Goal: Information Seeking & Learning: Learn about a topic

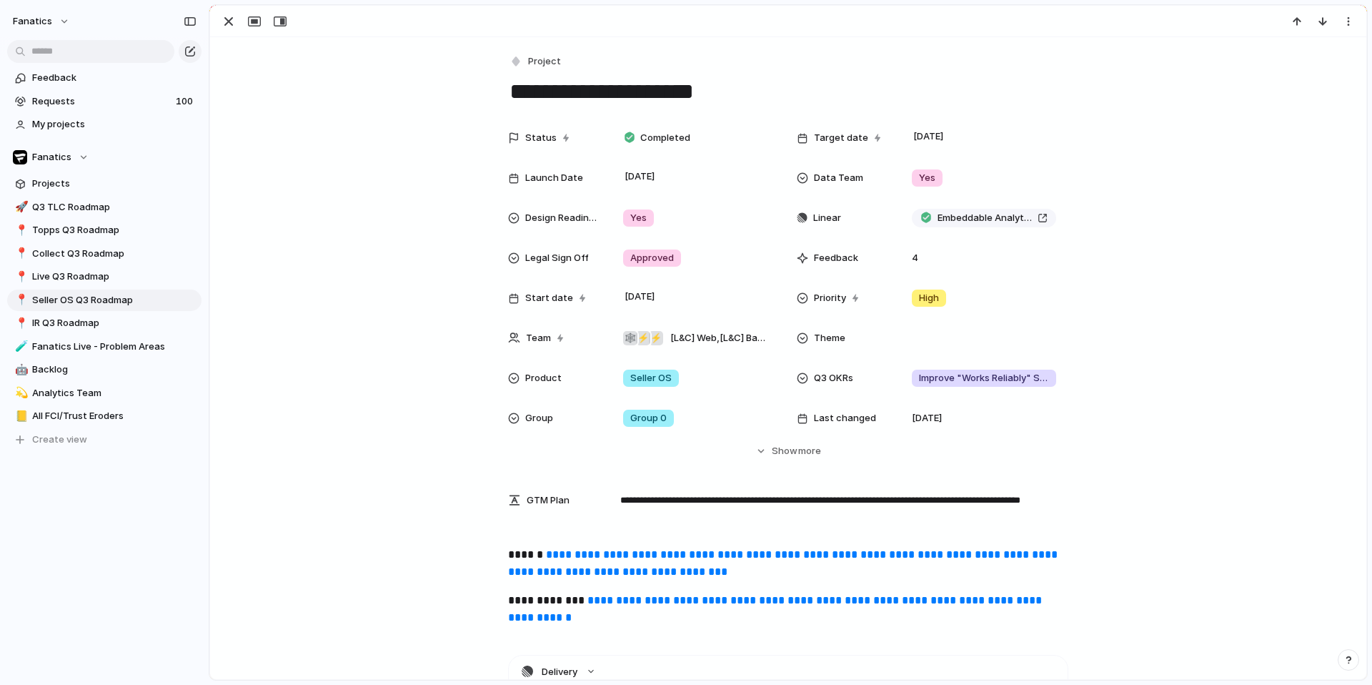
scroll to position [0, 41]
click at [224, 9] on div at bounding box center [788, 21] width 1156 height 31
click at [231, 23] on div "button" at bounding box center [228, 21] width 17 height 17
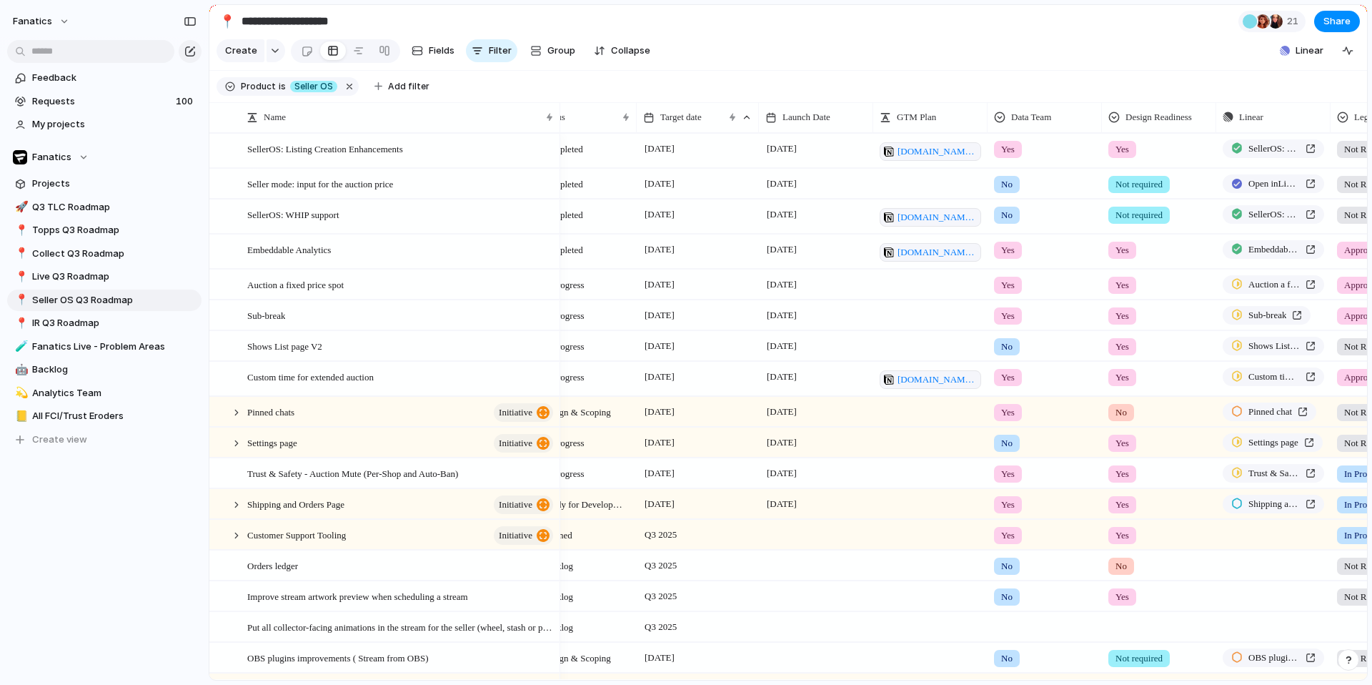
click at [82, 264] on div "🚀 Q3 TLC Roadmap 📍 Topps Q3 Roadmap 📍 Collect Q3 Roadmap 📍 Live Q3 Roadmap 📍 Se…" at bounding box center [104, 323] width 194 height 254
click at [82, 274] on span "Live Q3 Roadmap" at bounding box center [114, 276] width 164 height 14
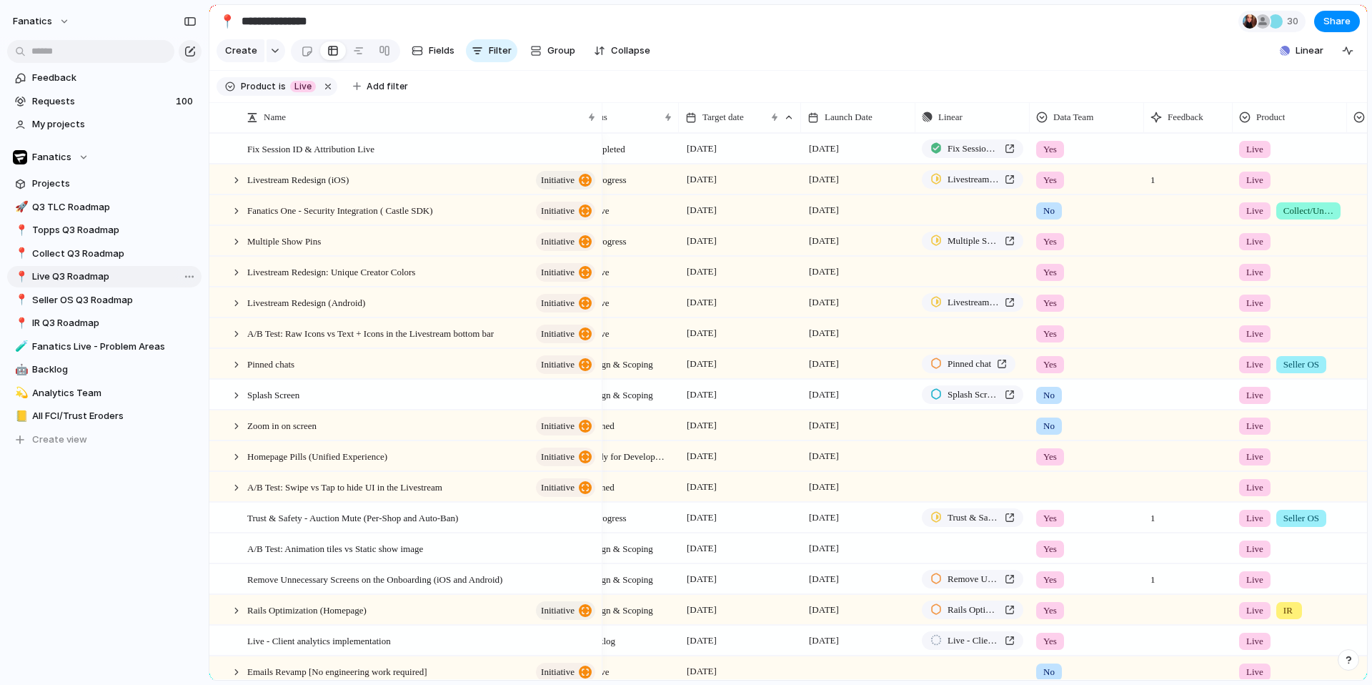
type input "**********"
click at [370, 490] on span "A/B Test: Swipe vs Tap to hide UI in the Livestream" at bounding box center [344, 486] width 195 height 16
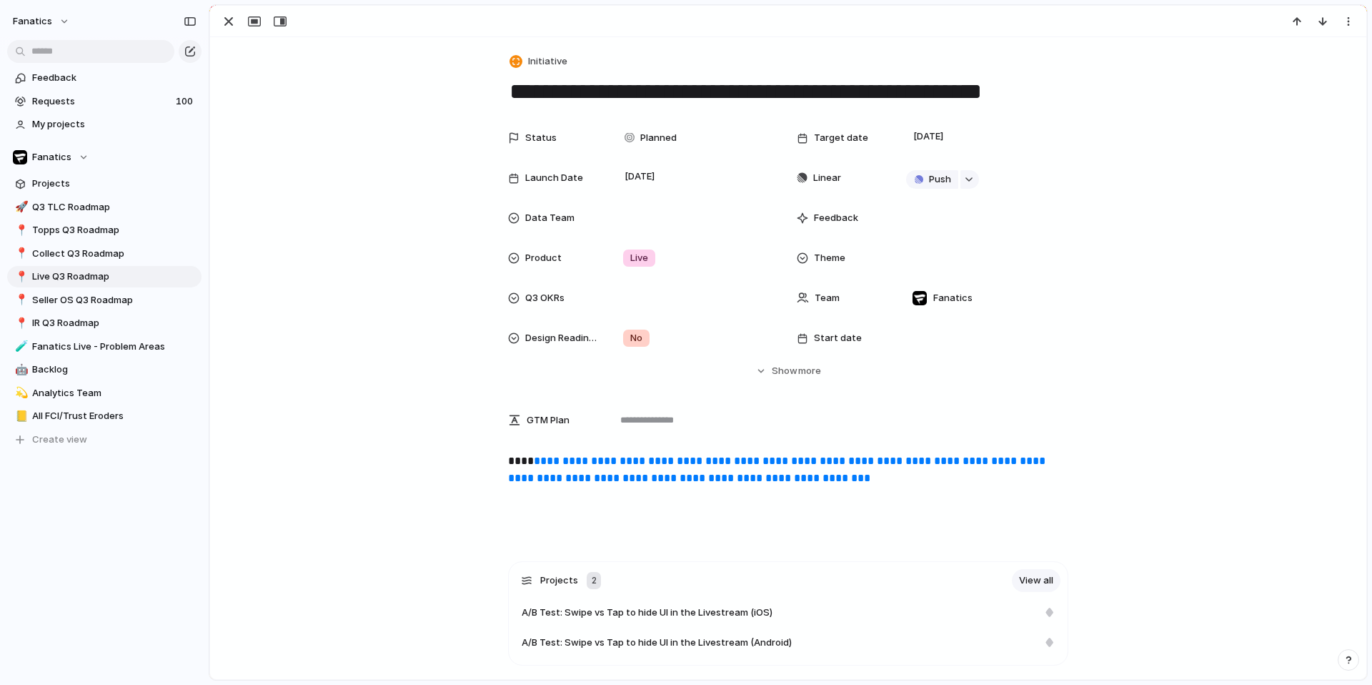
click at [608, 507] on div "**********" at bounding box center [788, 497] width 1122 height 91
click at [963, 492] on div "**********" at bounding box center [788, 497] width 1122 height 91
click at [229, 28] on div "button" at bounding box center [228, 21] width 17 height 17
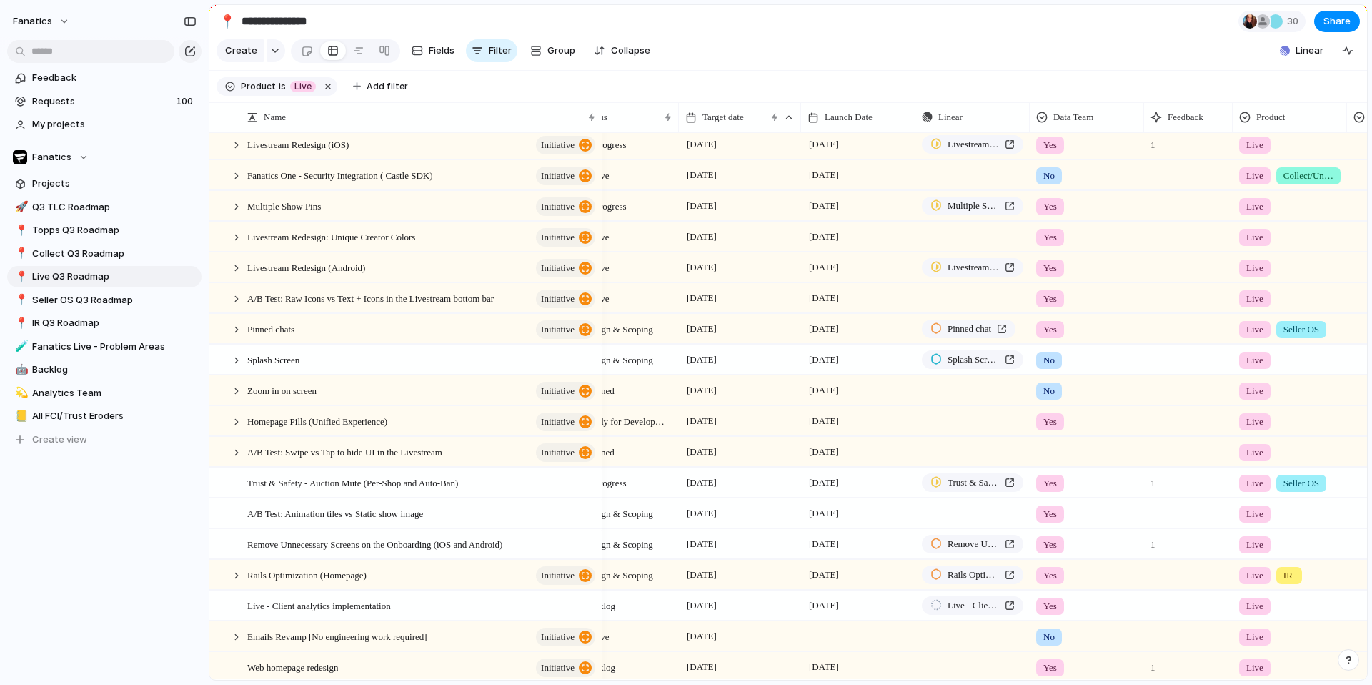
scroll to position [41, 0]
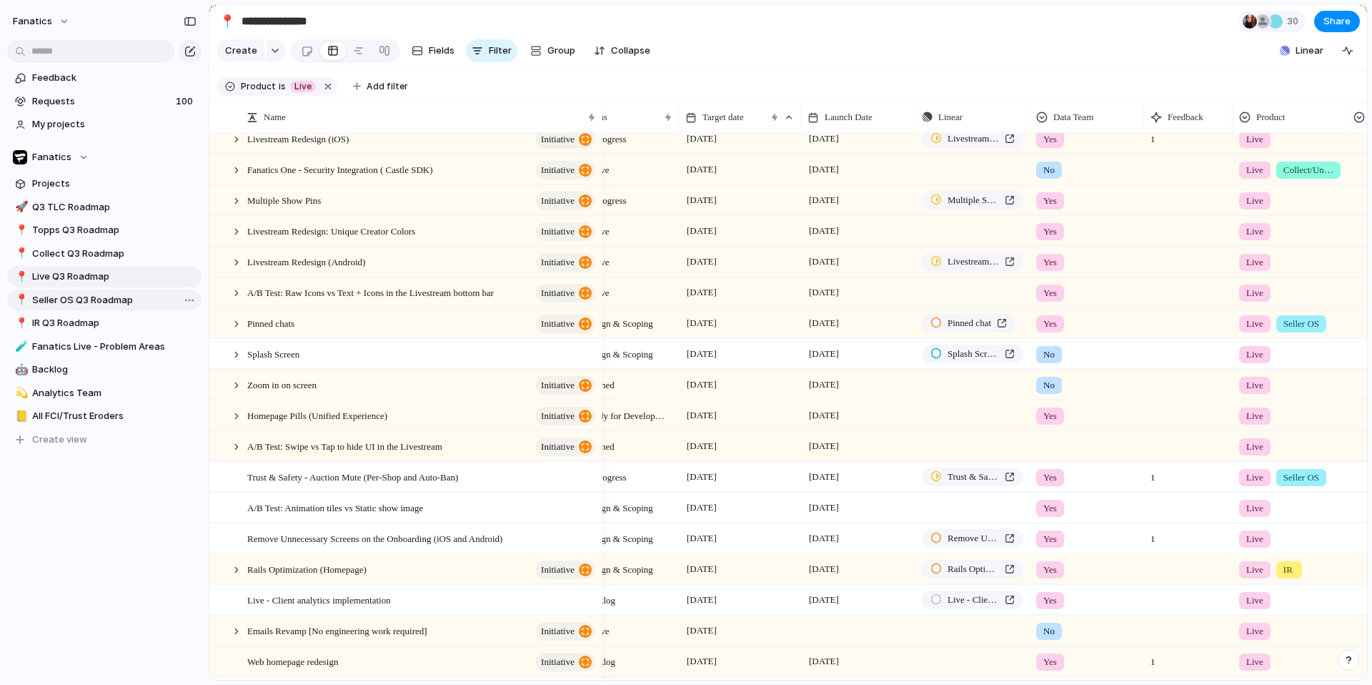
click at [55, 302] on span "Seller OS Q3 Roadmap" at bounding box center [114, 300] width 164 height 14
type input "**********"
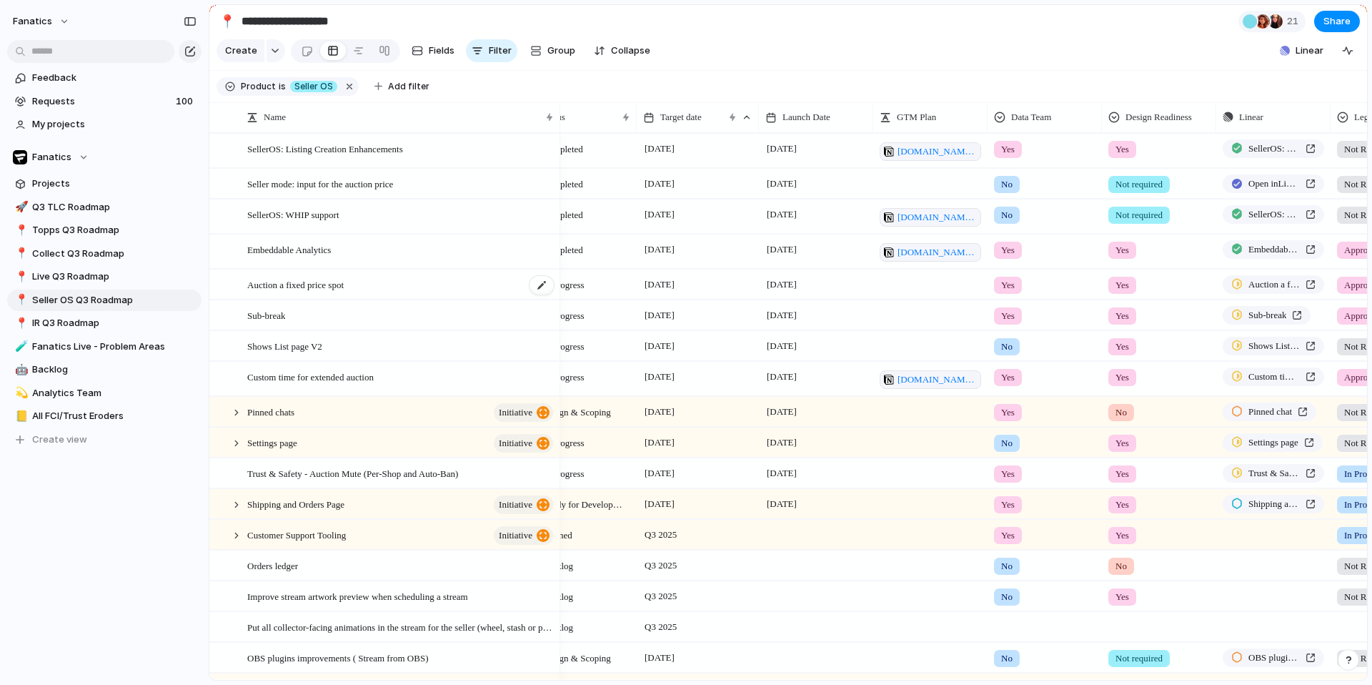
click at [307, 287] on span "Auction a fixed price spot" at bounding box center [295, 284] width 96 height 16
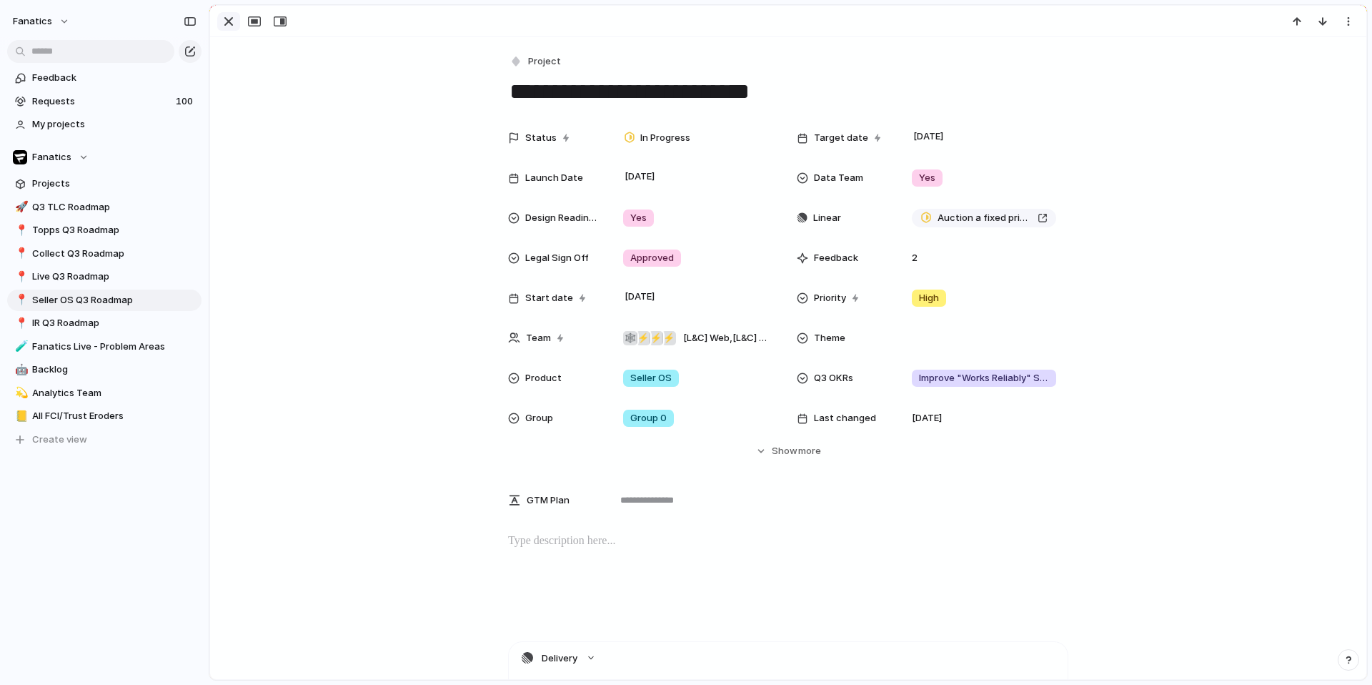
click at [225, 28] on div "button" at bounding box center [228, 21] width 17 height 17
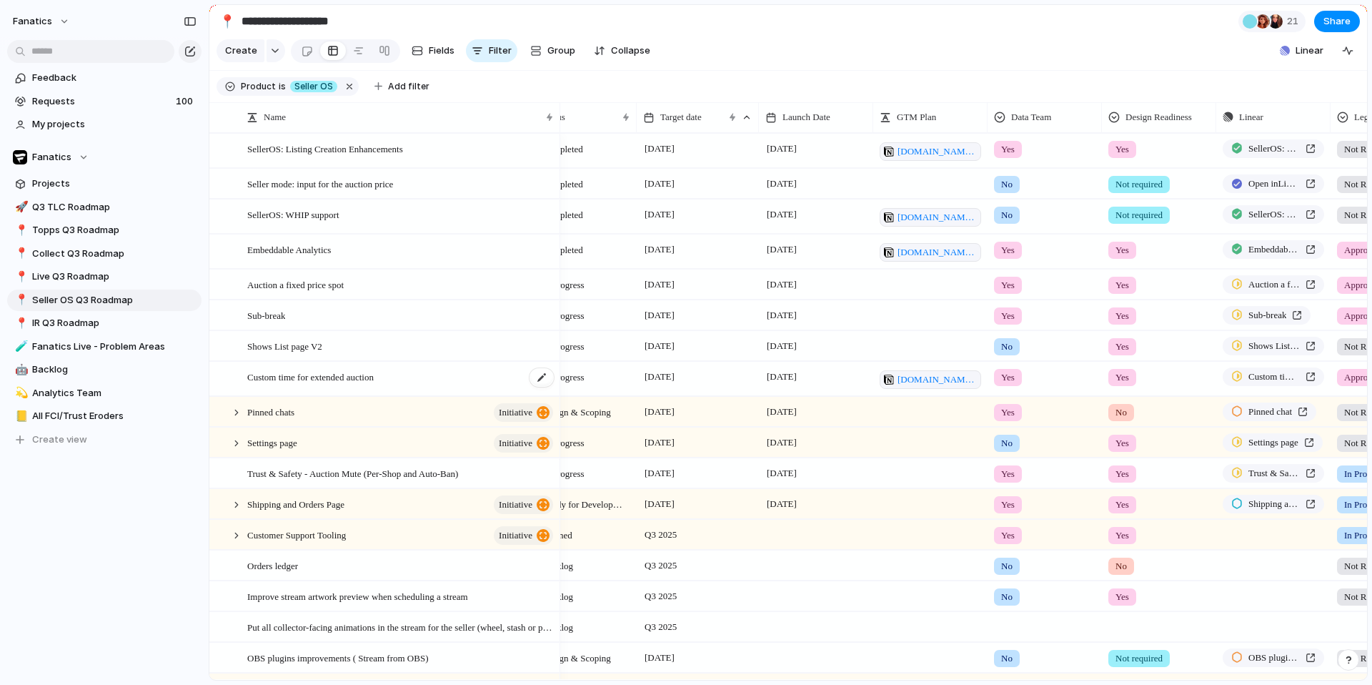
click at [291, 383] on span "Custom time for extended auction" at bounding box center [310, 376] width 126 height 16
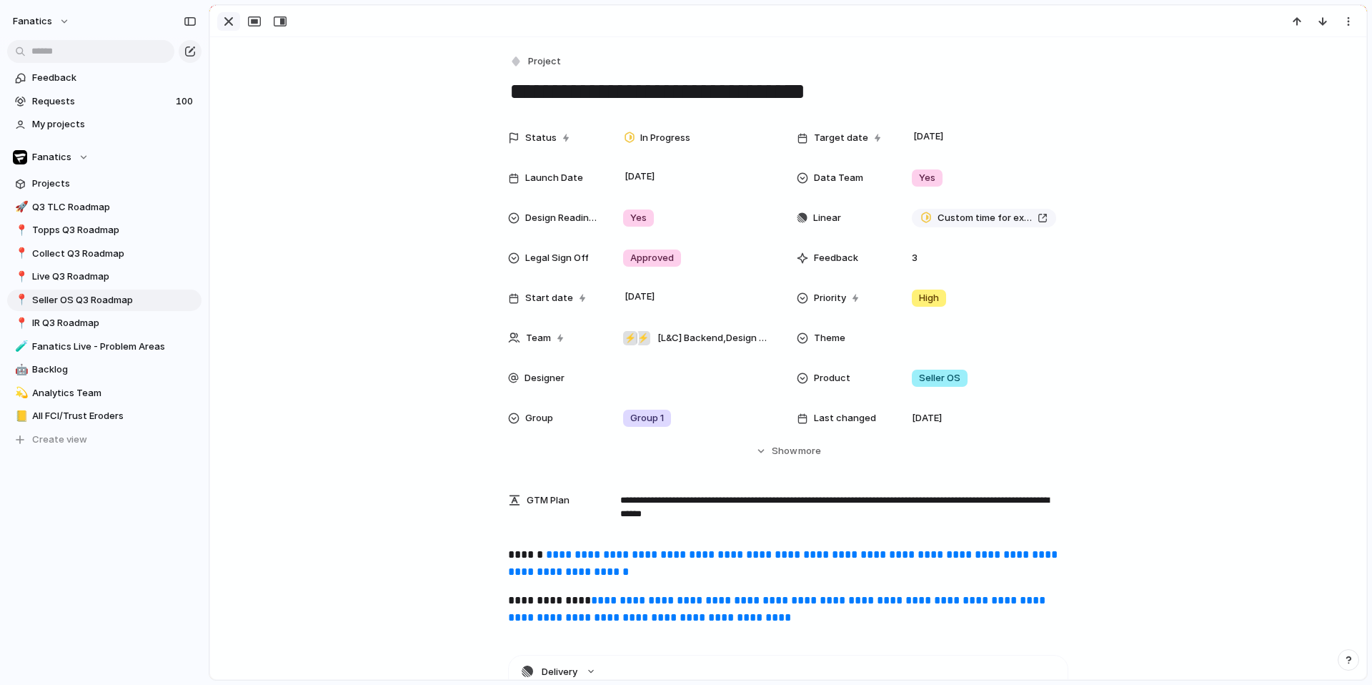
click at [219, 19] on button "button" at bounding box center [228, 21] width 23 height 19
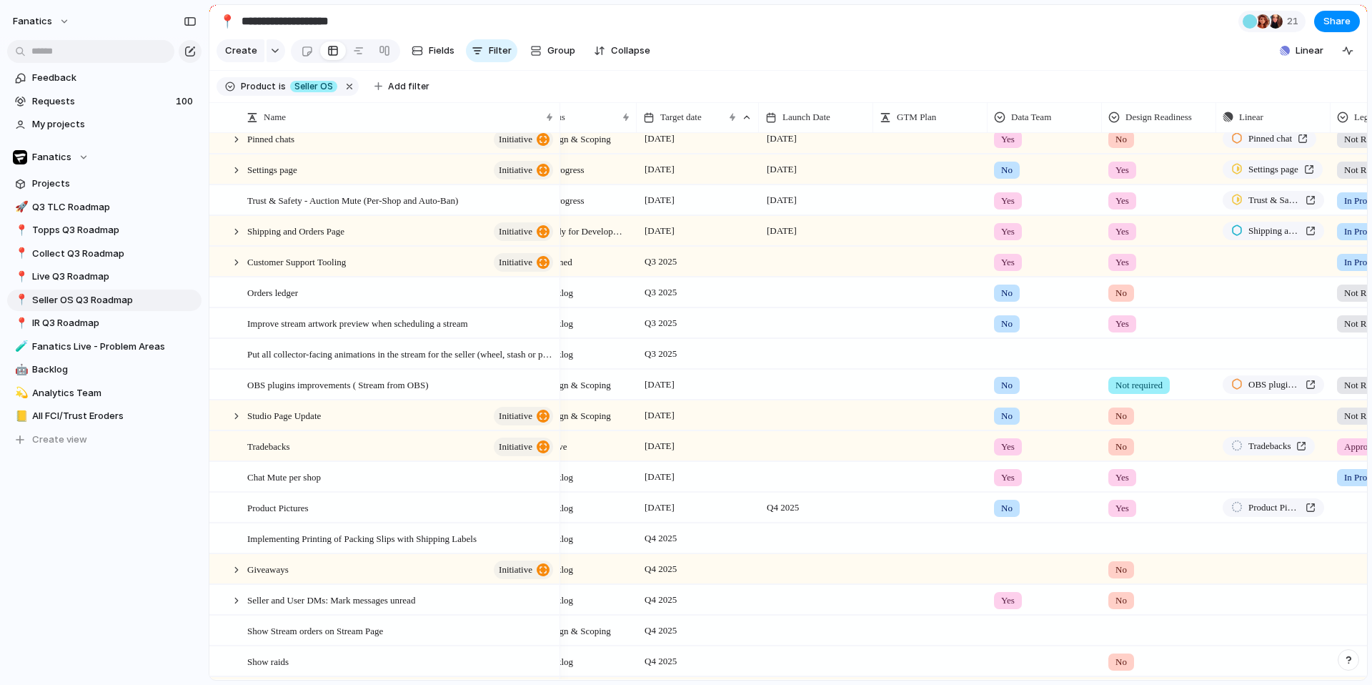
scroll to position [626, 0]
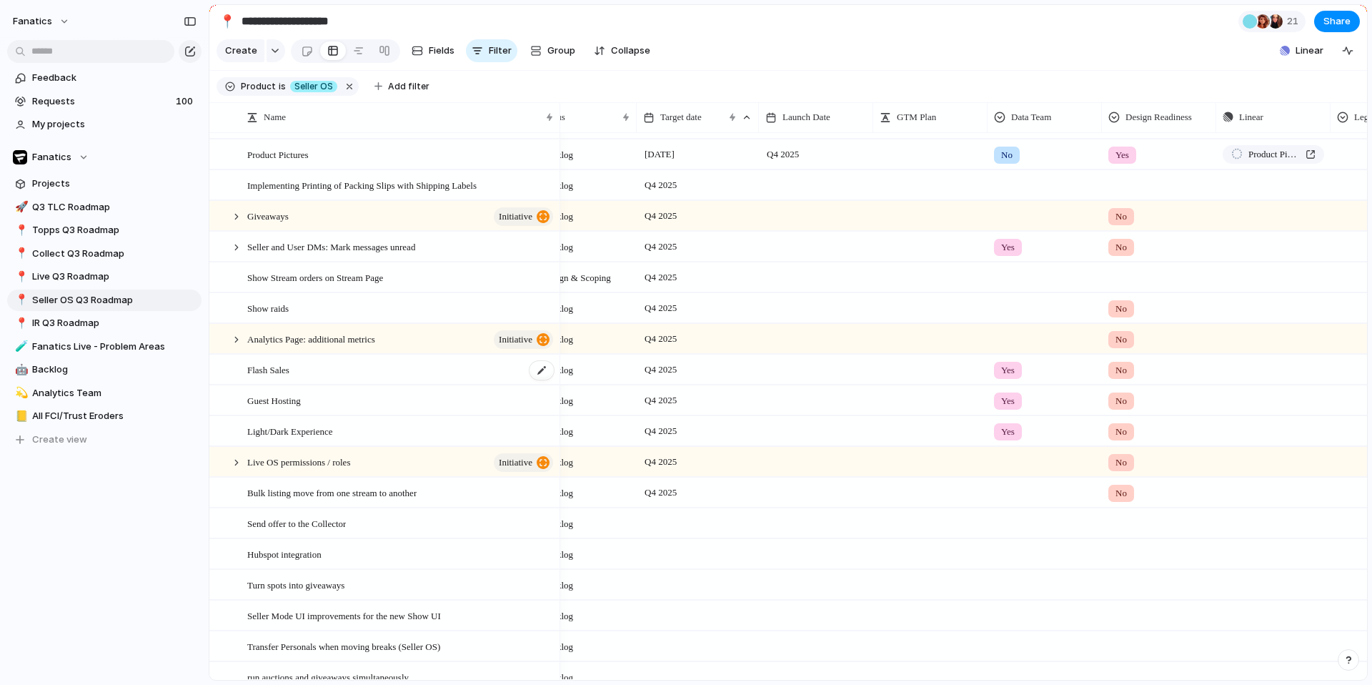
click at [344, 367] on div "Flash Sales" at bounding box center [401, 369] width 308 height 29
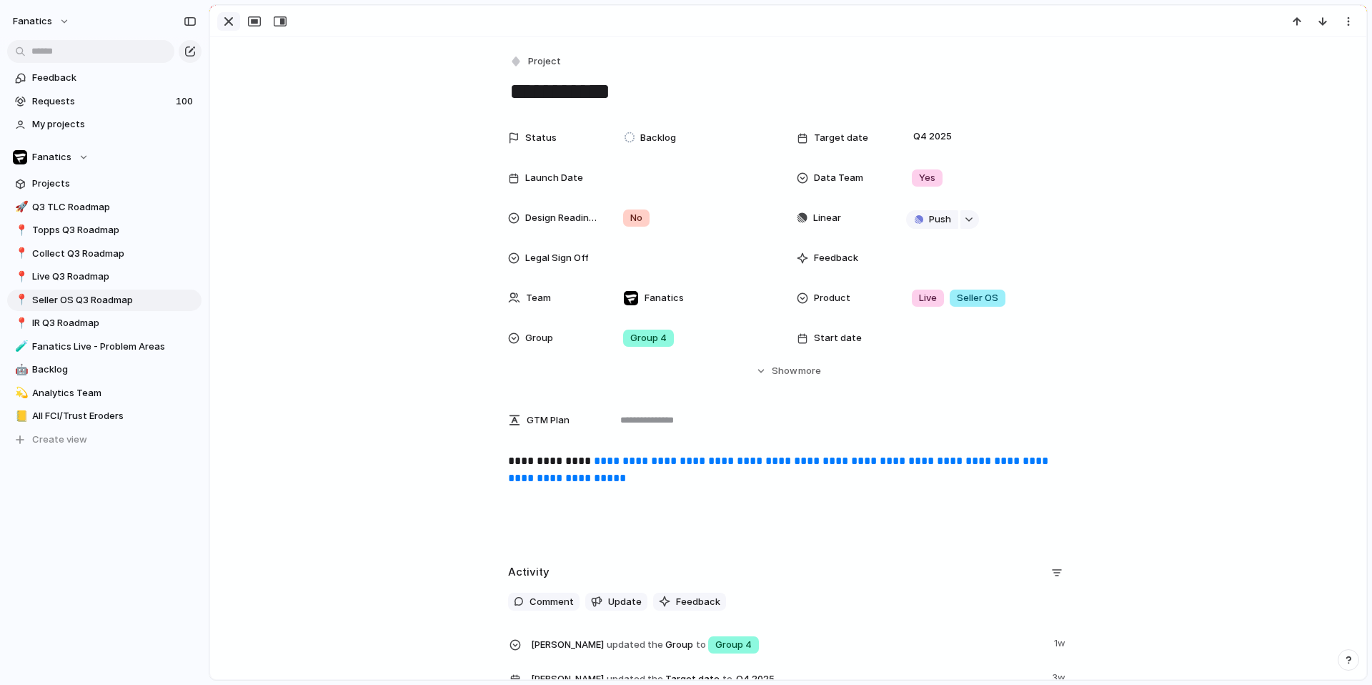
click at [225, 21] on div "button" at bounding box center [228, 21] width 17 height 17
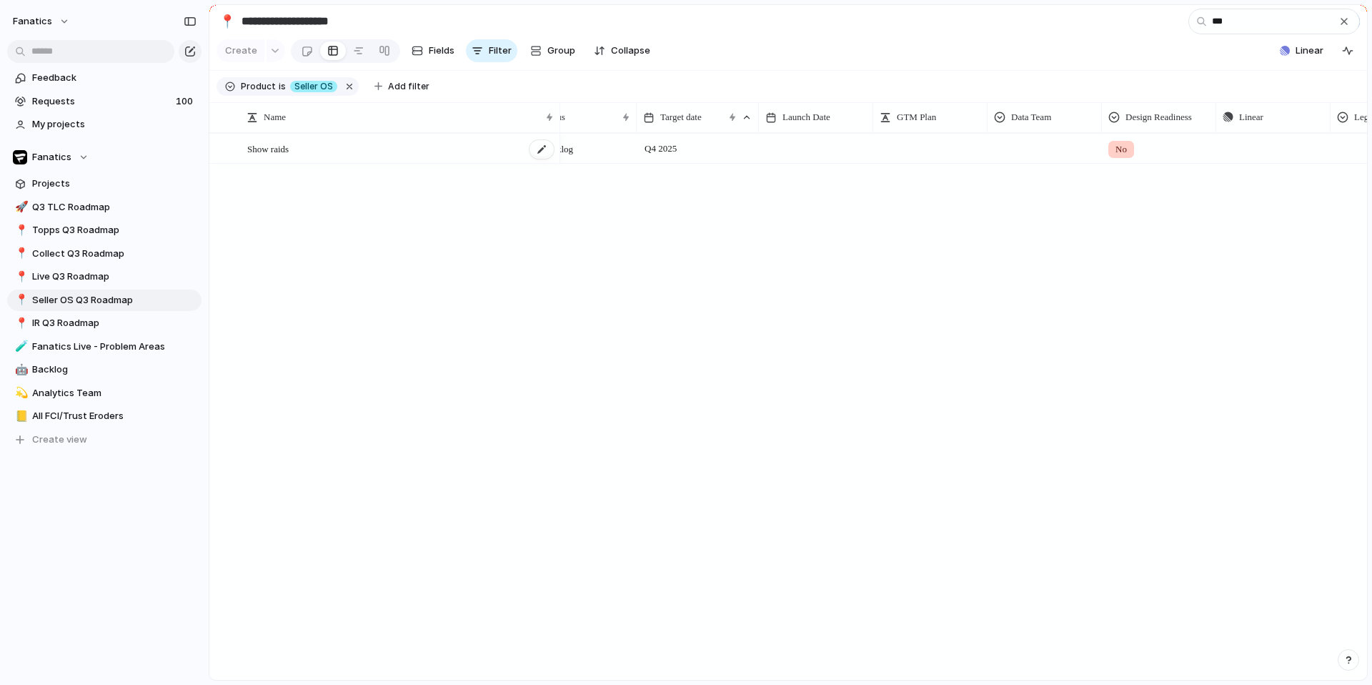
type input "***"
click at [264, 153] on span "Show raids" at bounding box center [267, 148] width 41 height 16
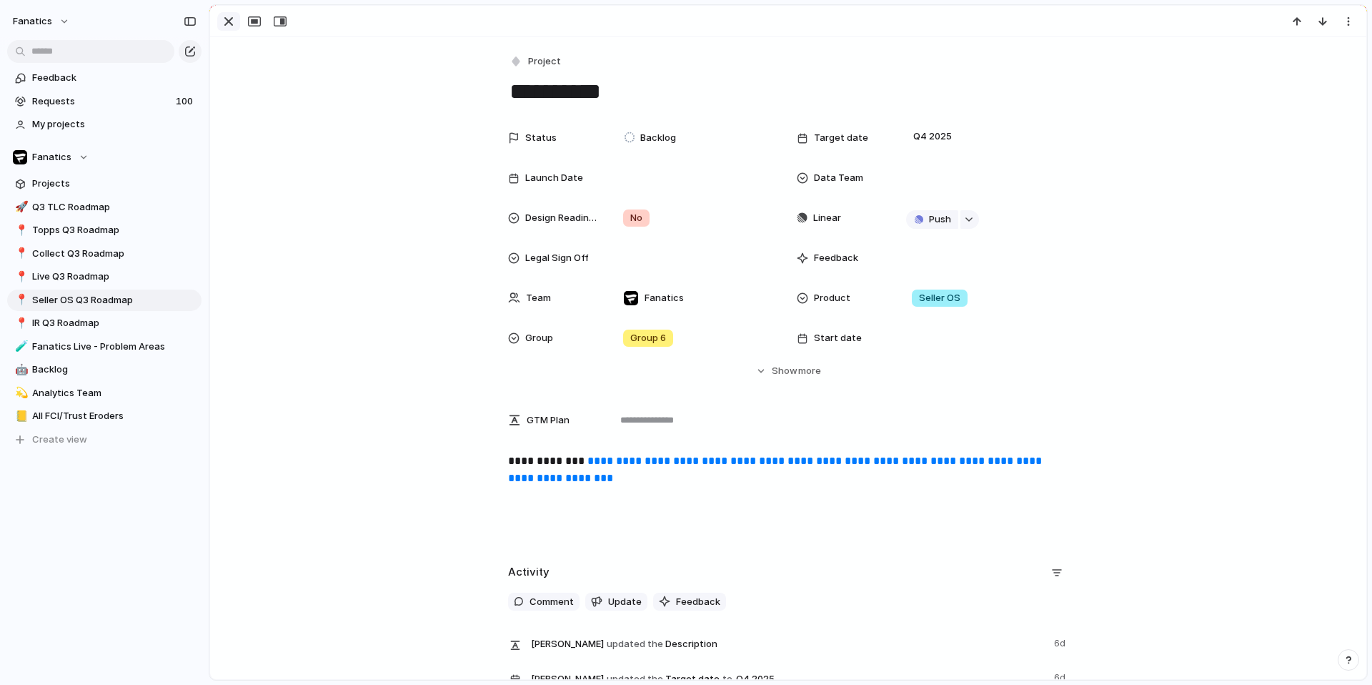
click at [234, 26] on div "button" at bounding box center [228, 21] width 17 height 17
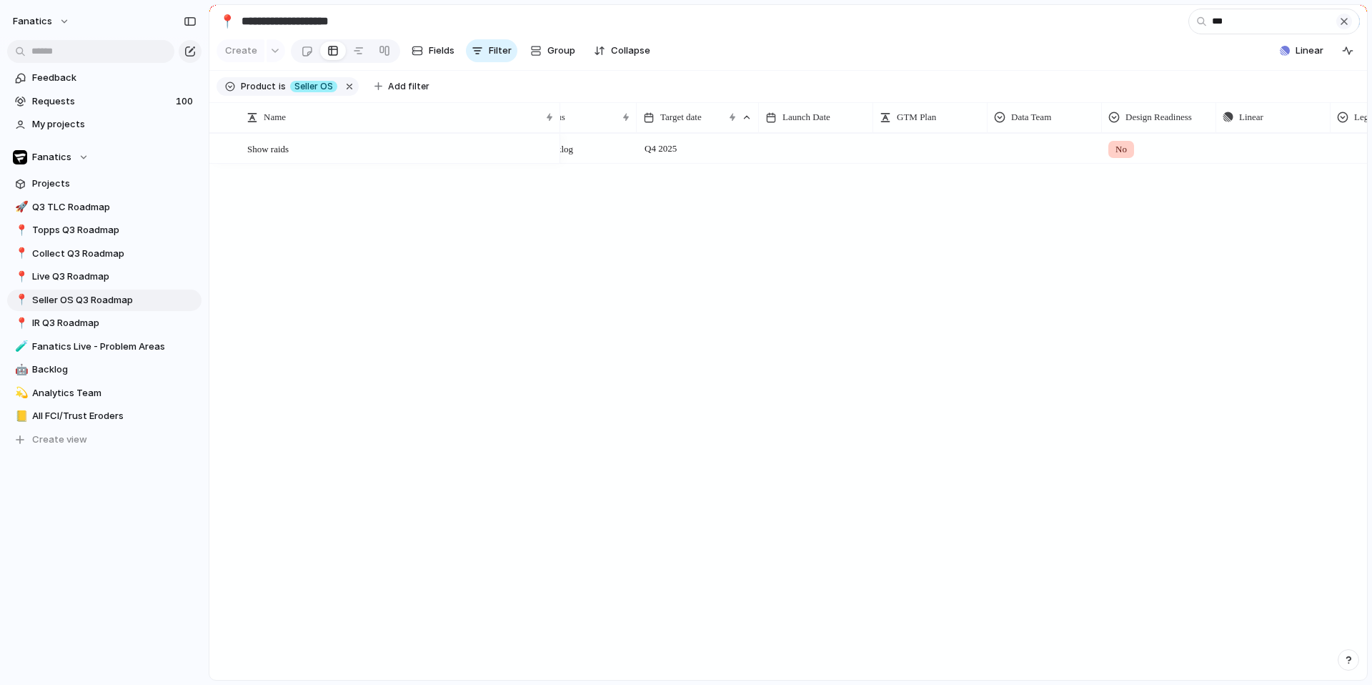
click at [1345, 22] on div "button" at bounding box center [1343, 21] width 11 height 11
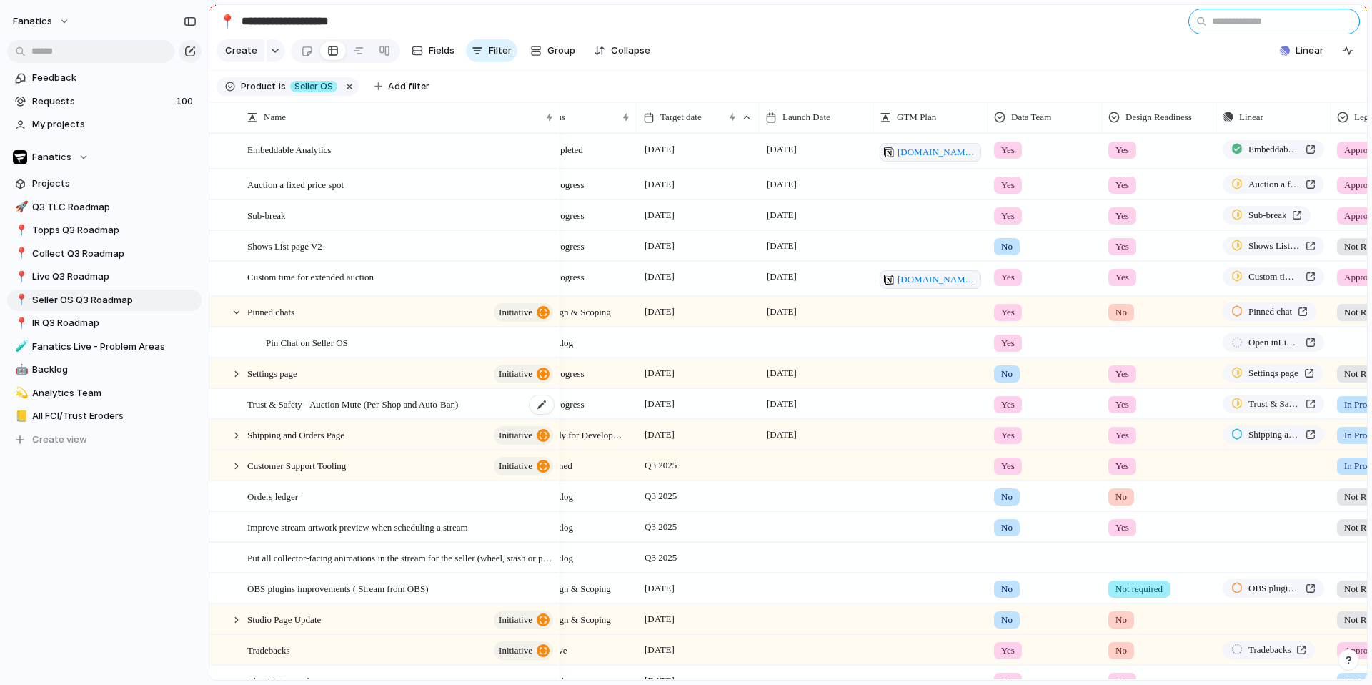
scroll to position [116, 0]
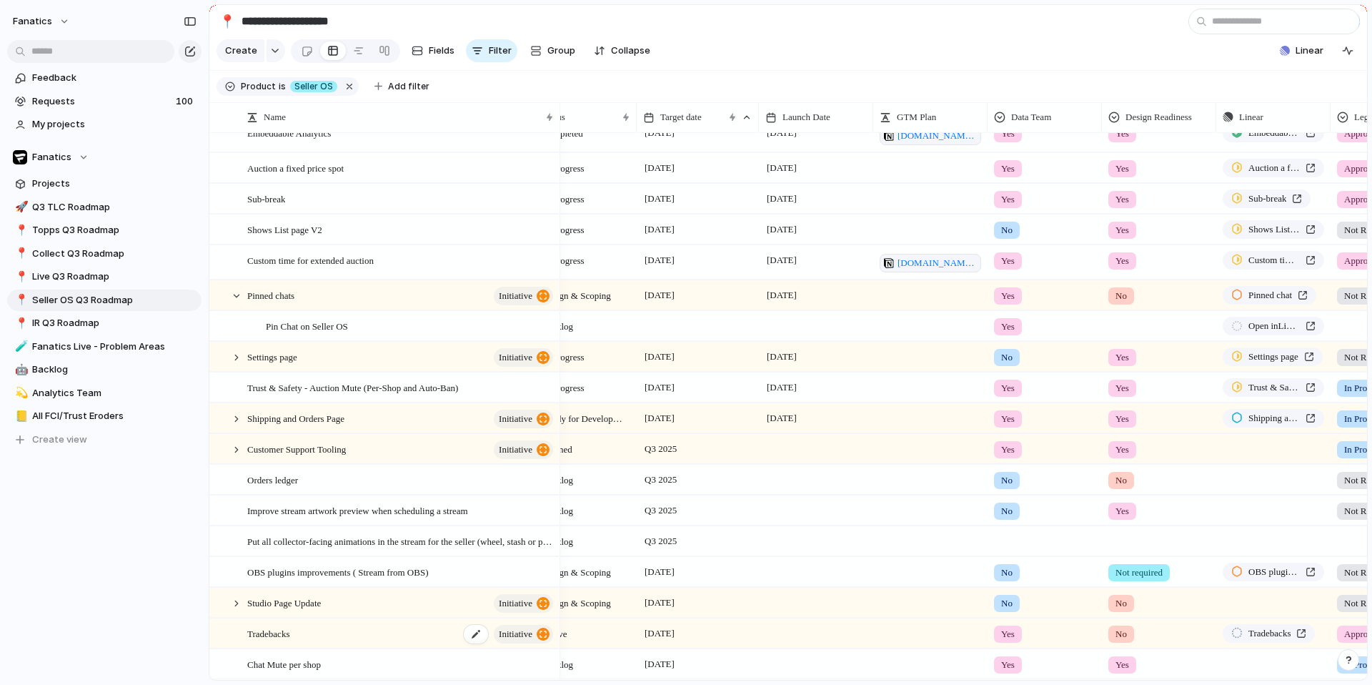
click at [289, 632] on span "Tradebacks" at bounding box center [268, 632] width 42 height 16
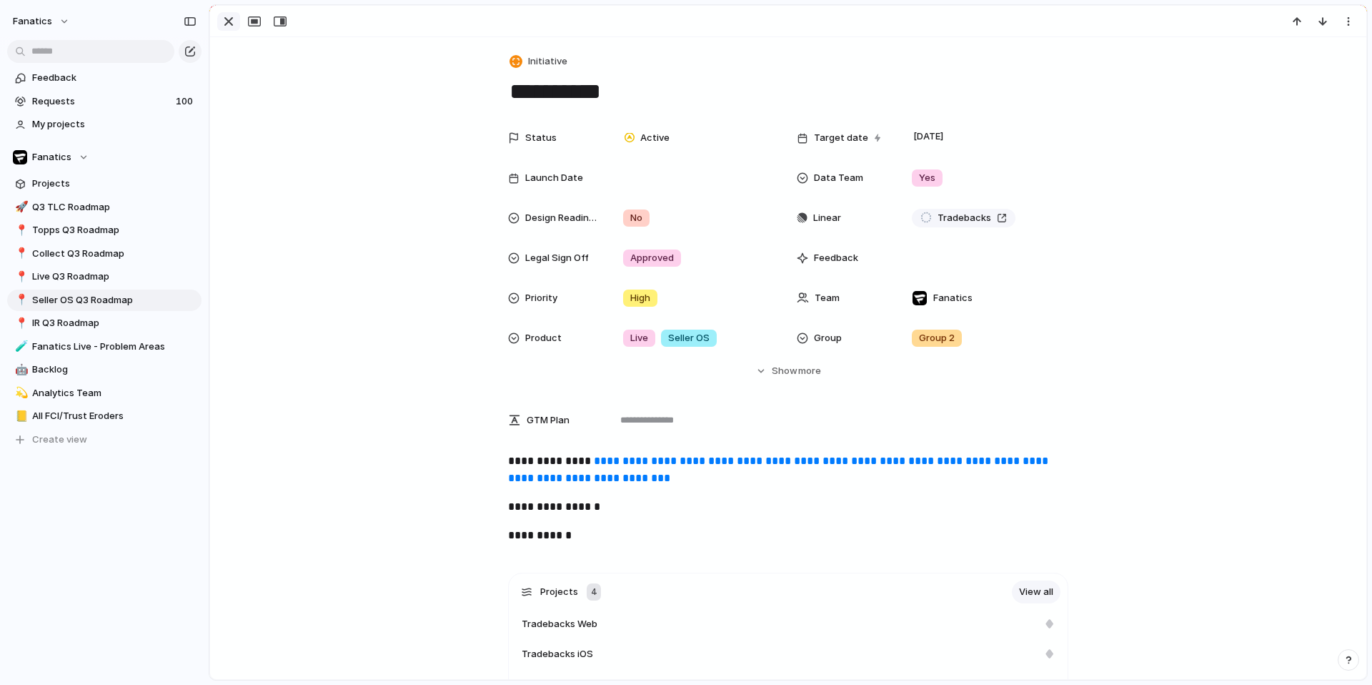
click at [229, 19] on div "button" at bounding box center [228, 21] width 17 height 17
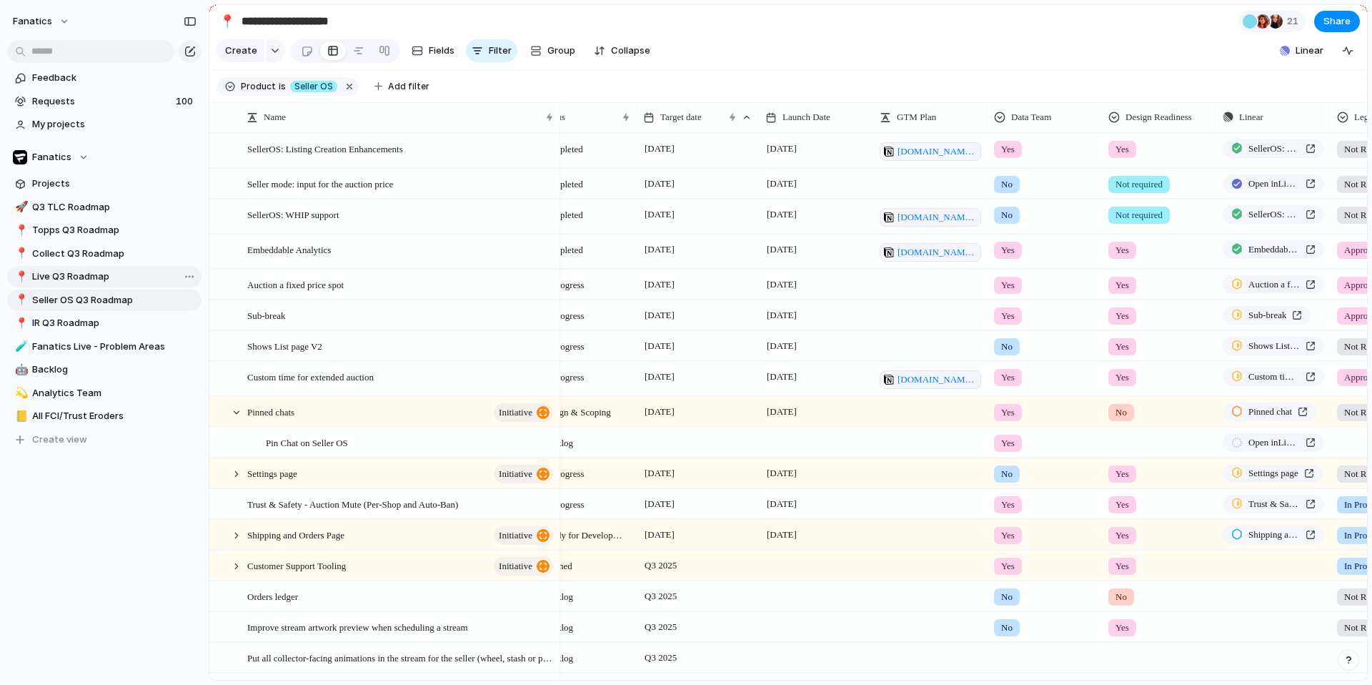
click at [66, 282] on span "Live Q3 Roadmap" at bounding box center [114, 276] width 164 height 14
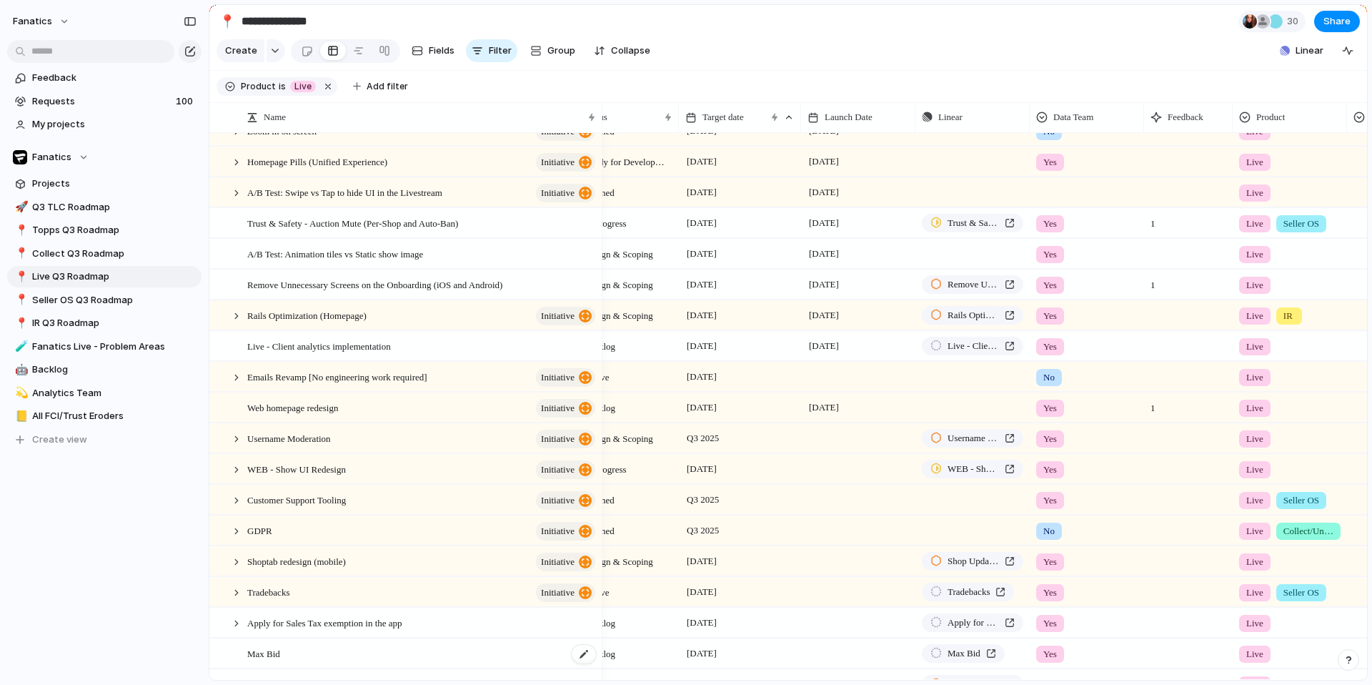
click at [304, 649] on div "Max Bid" at bounding box center [422, 653] width 350 height 29
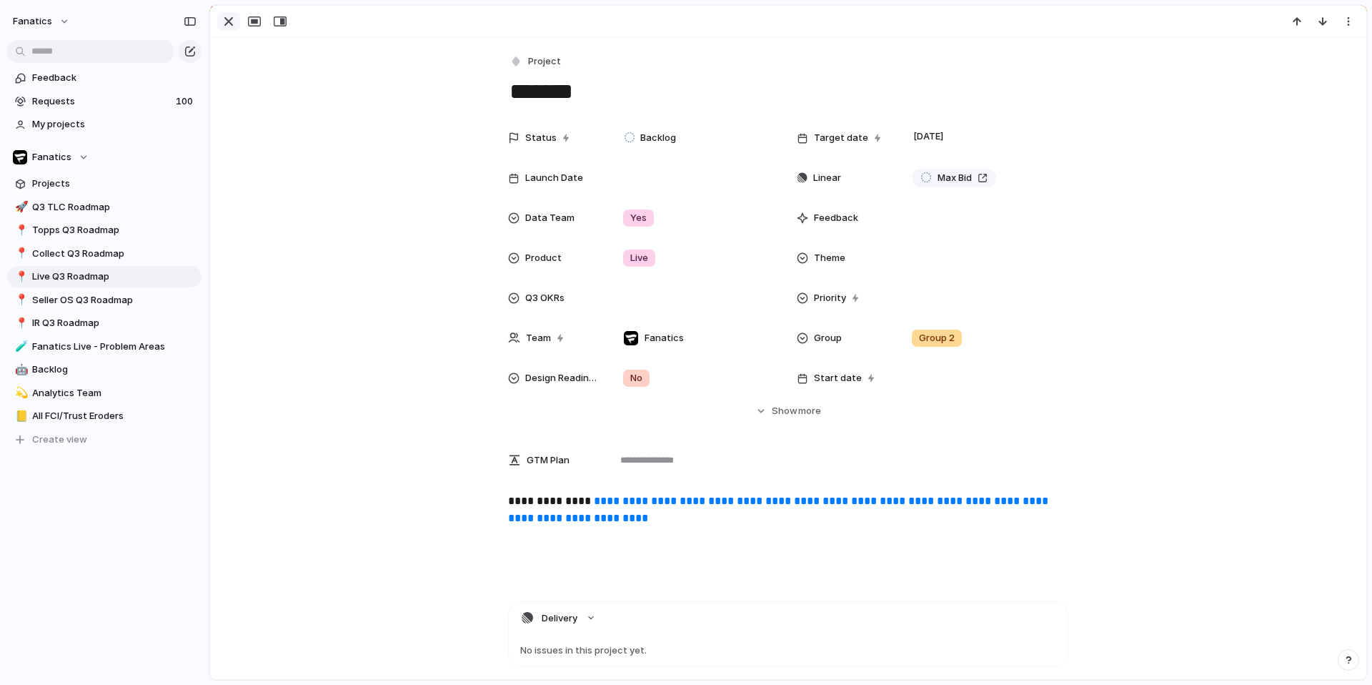
click at [228, 23] on div "button" at bounding box center [228, 21] width 17 height 17
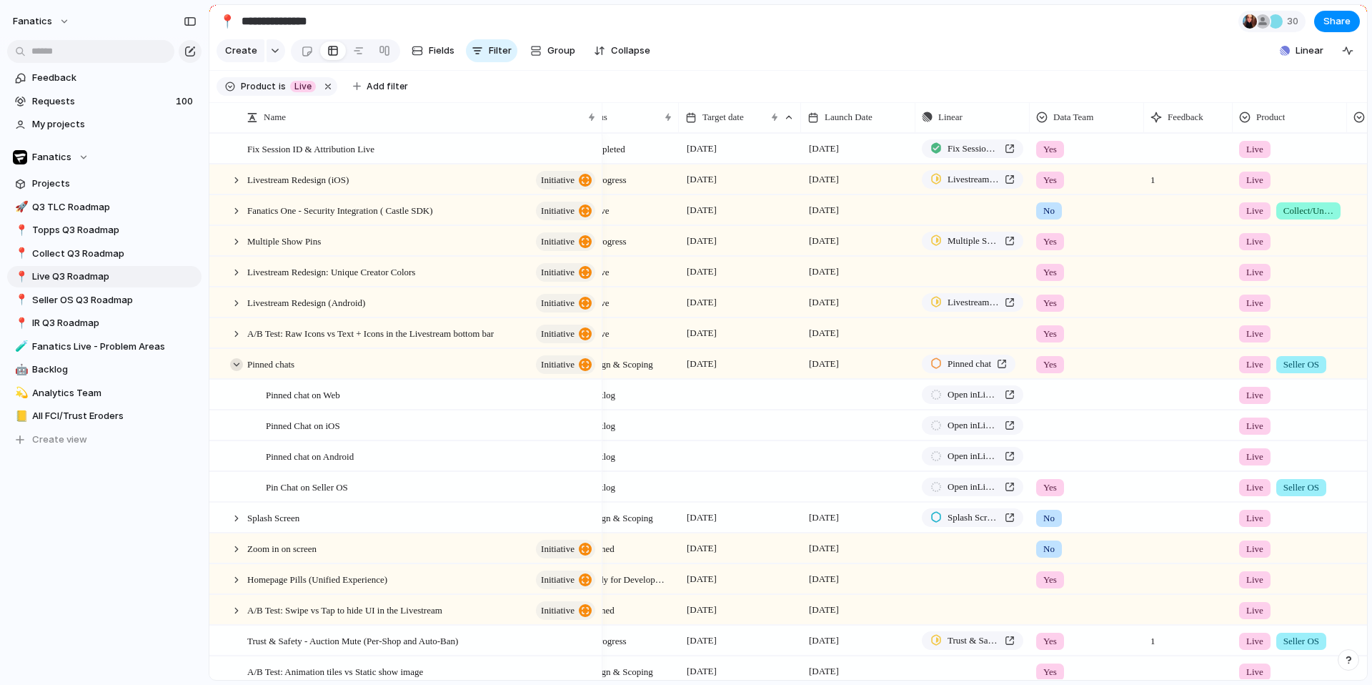
click at [236, 366] on div at bounding box center [236, 364] width 13 height 13
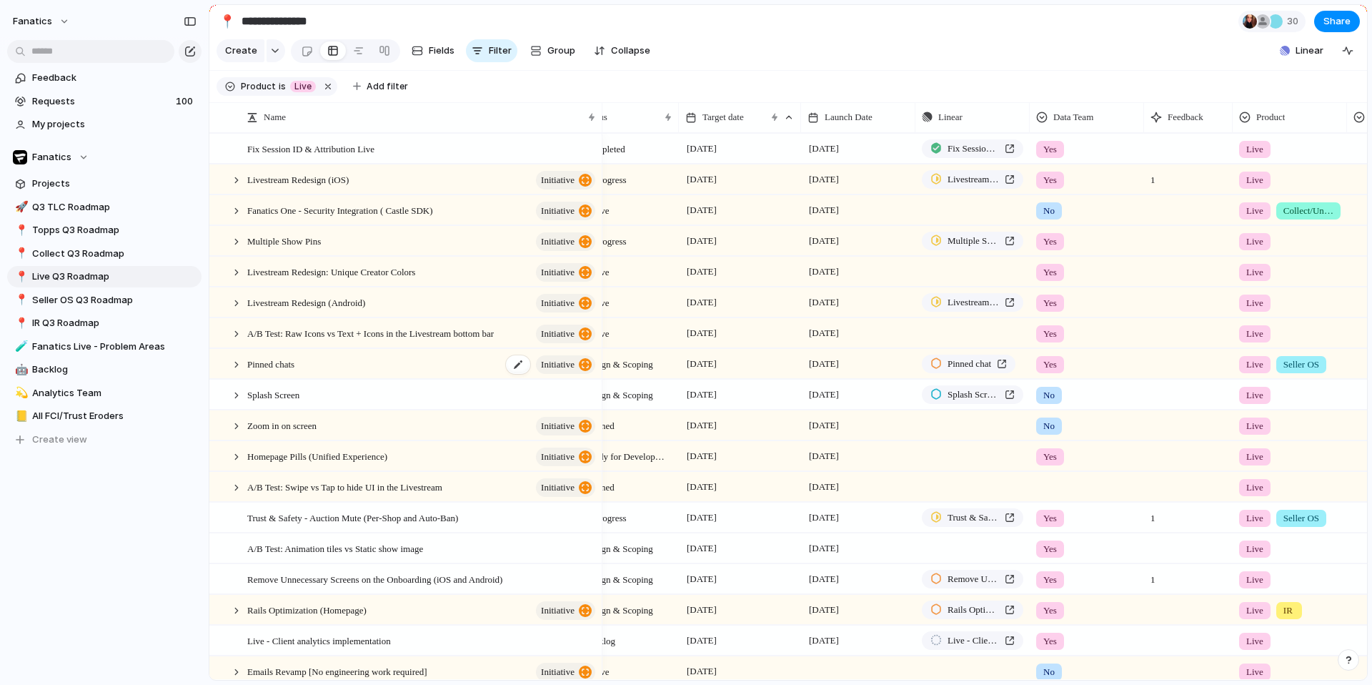
click at [284, 362] on span "Pinned chats" at bounding box center [270, 363] width 47 height 16
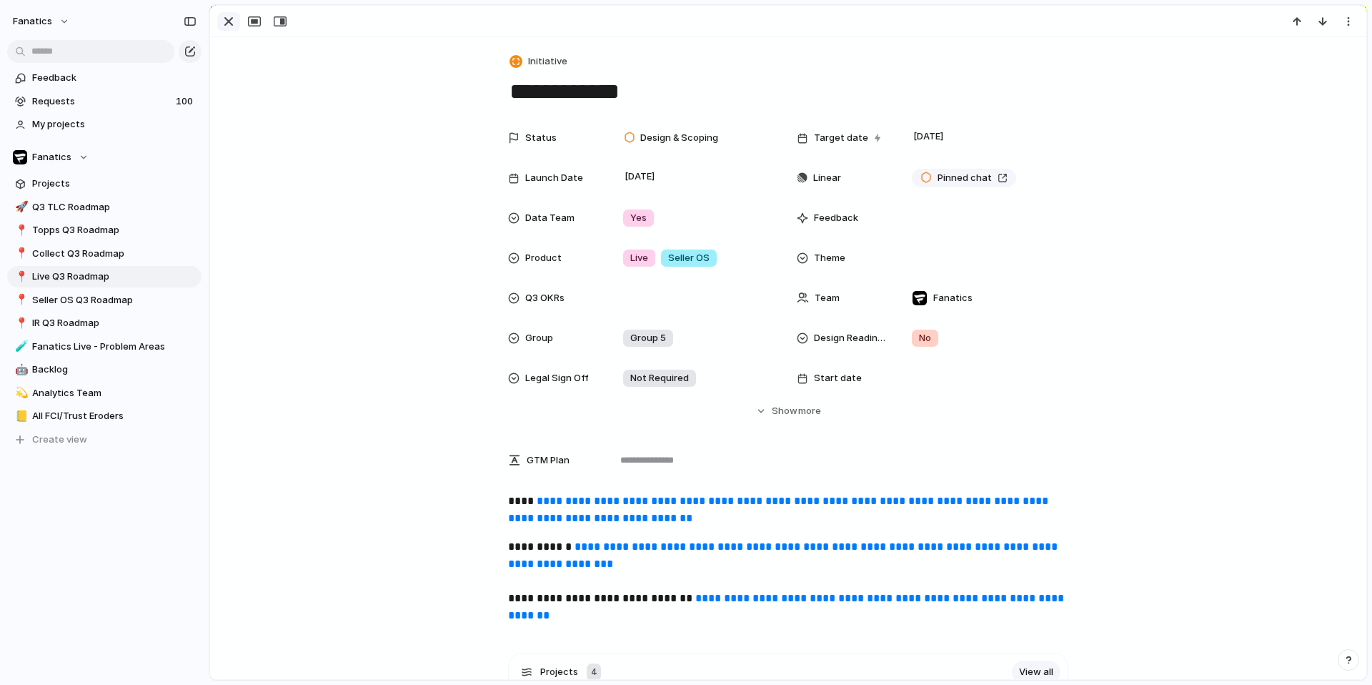
click at [228, 25] on div "button" at bounding box center [228, 21] width 17 height 17
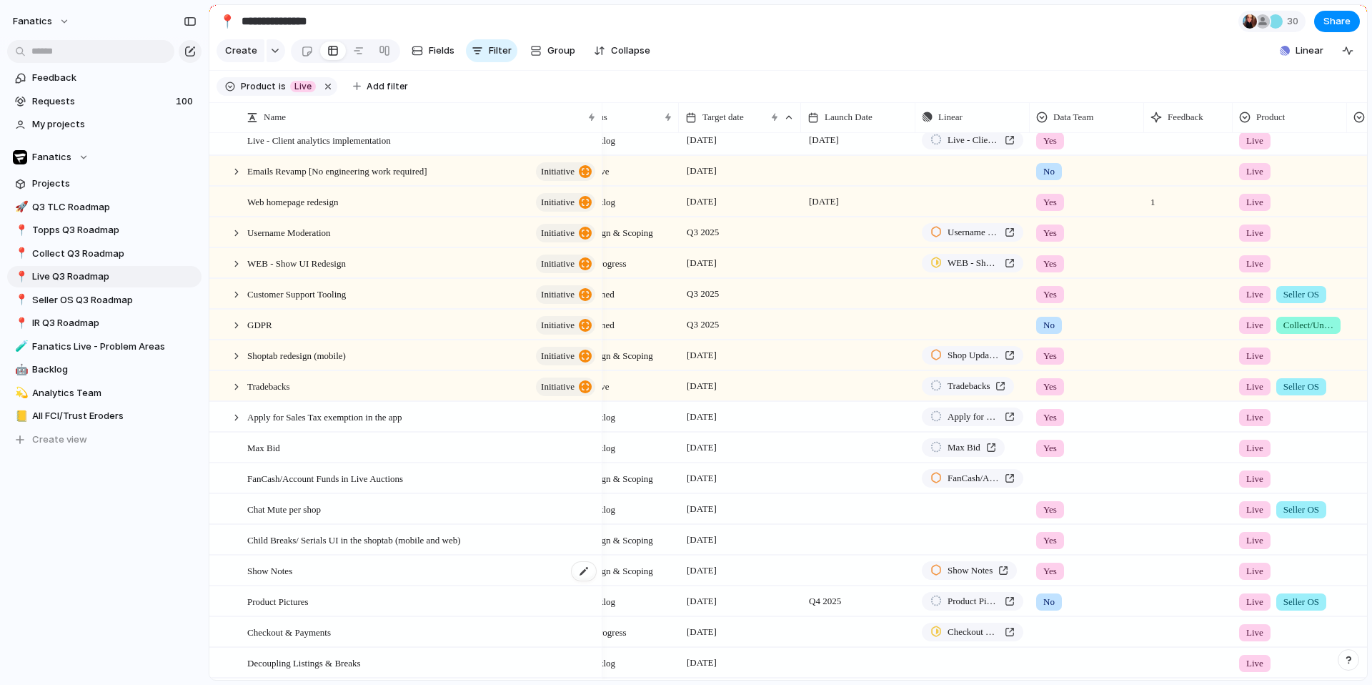
click at [292, 574] on span "Show Notes" at bounding box center [269, 570] width 45 height 16
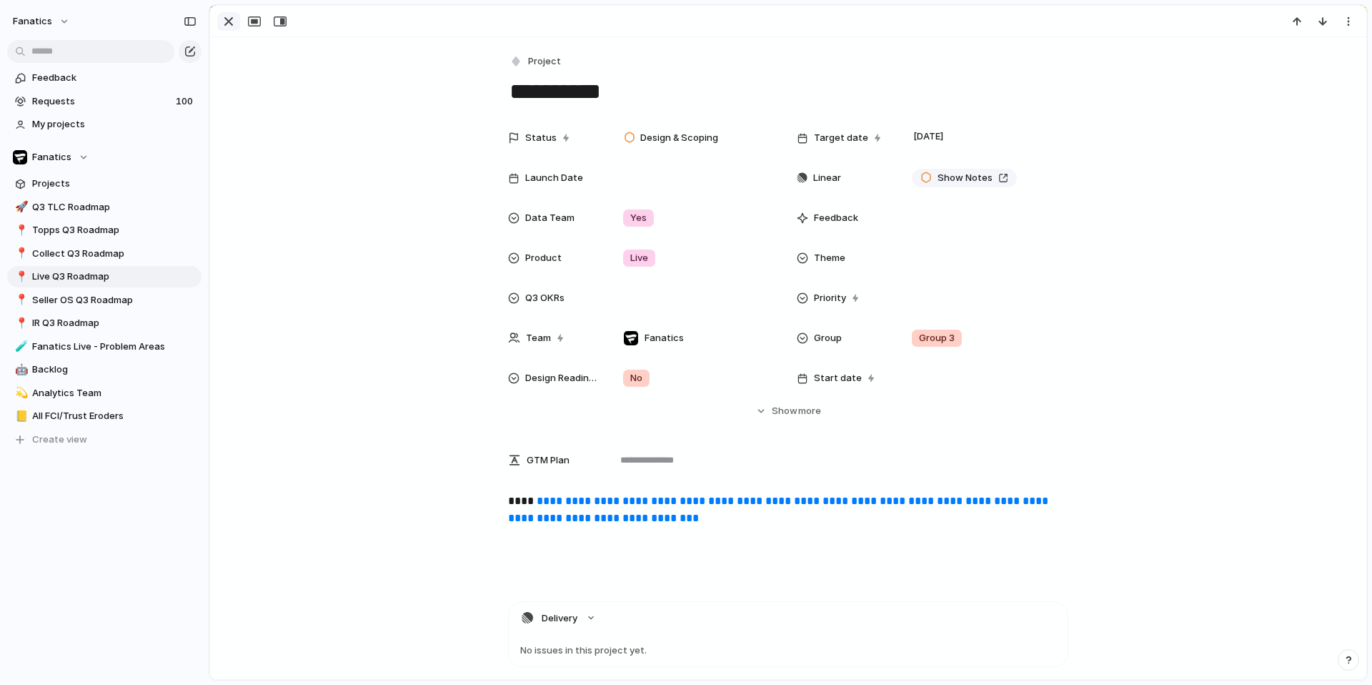
click at [224, 19] on div "button" at bounding box center [228, 21] width 17 height 17
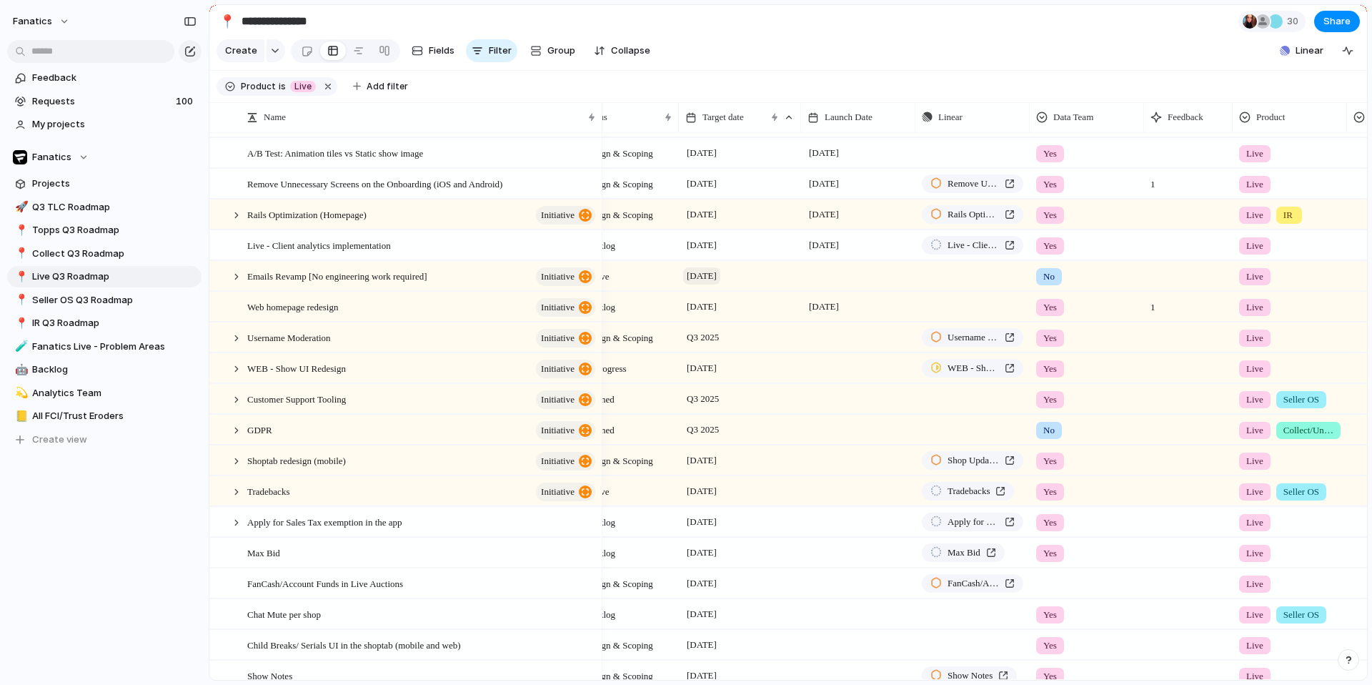
scroll to position [396, 0]
click at [317, 468] on div "Shoptab redesign (mobile) initiative" at bounding box center [422, 459] width 350 height 29
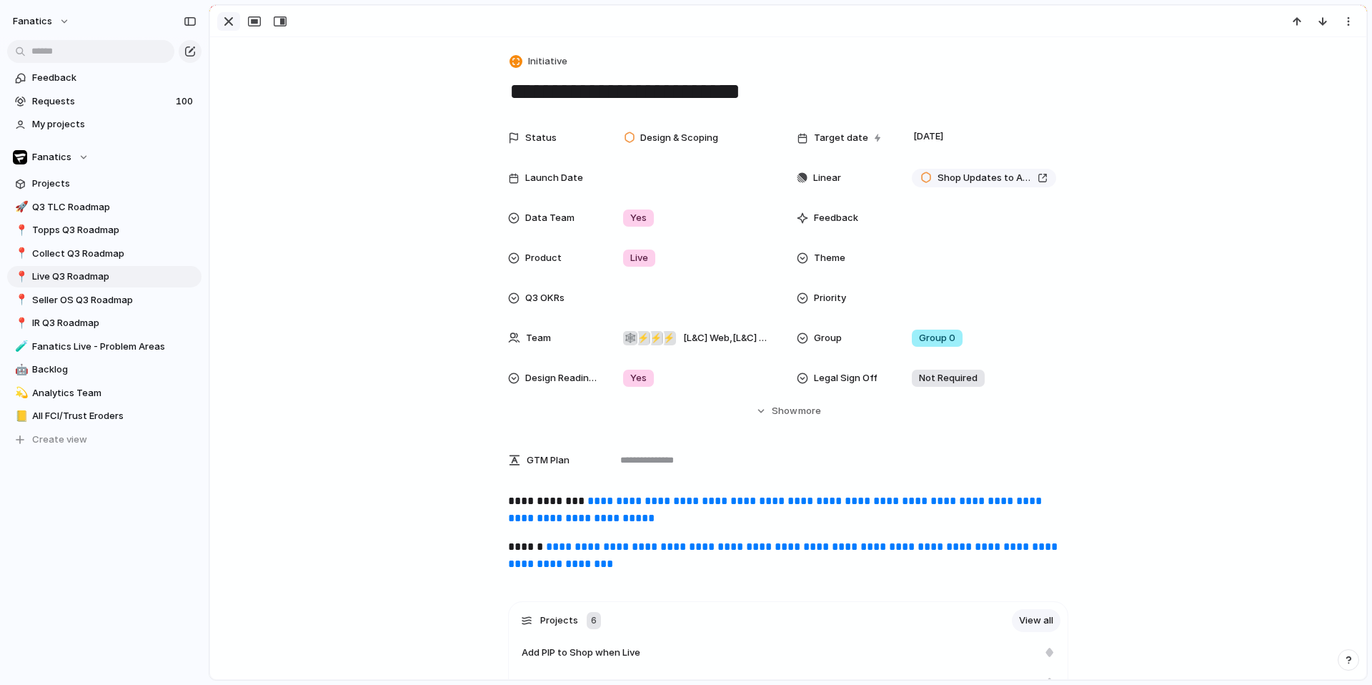
click at [230, 24] on div "button" at bounding box center [228, 21] width 17 height 17
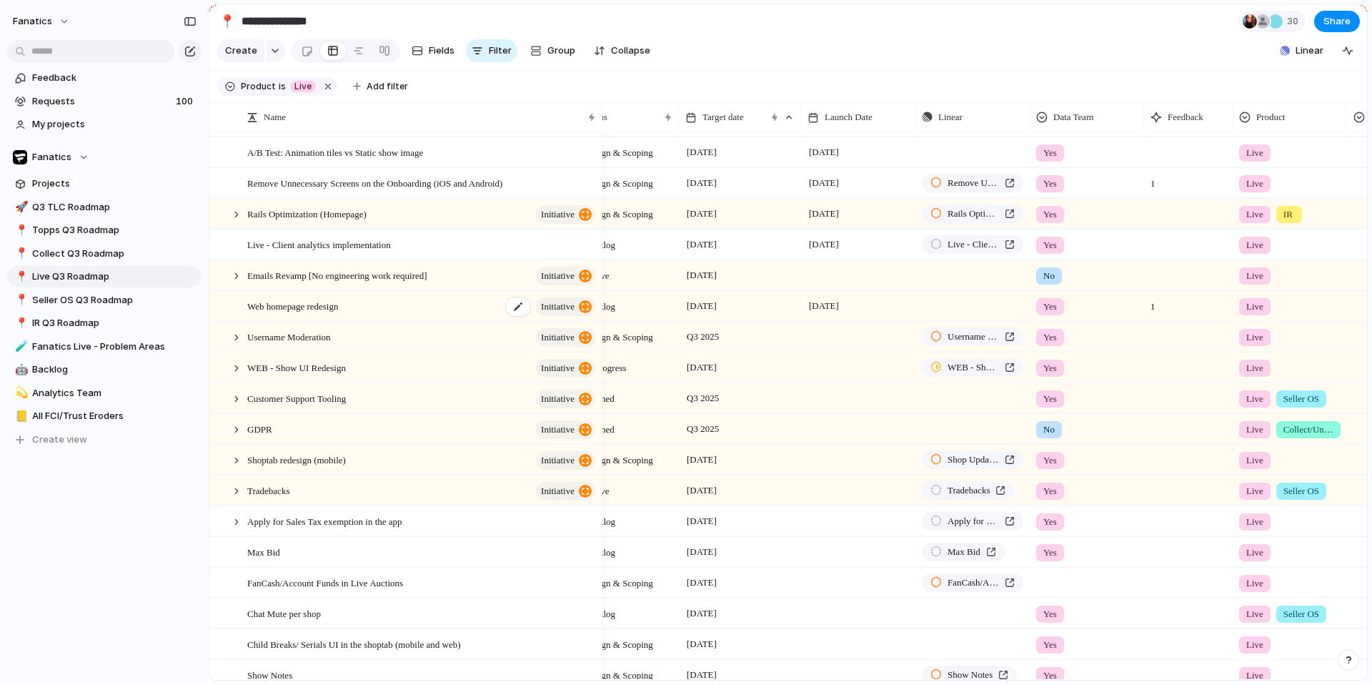
click at [323, 297] on span "Web homepage redesign" at bounding box center [292, 305] width 91 height 16
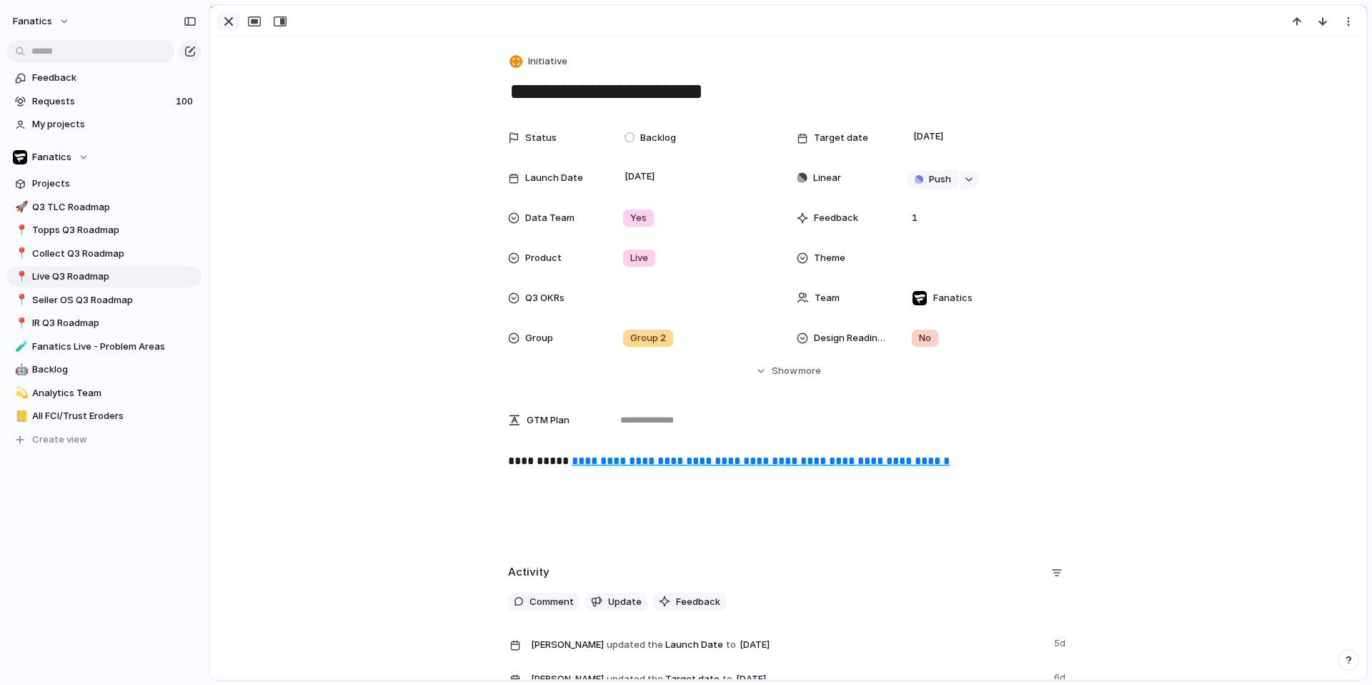
click at [229, 20] on div "button" at bounding box center [228, 21] width 17 height 17
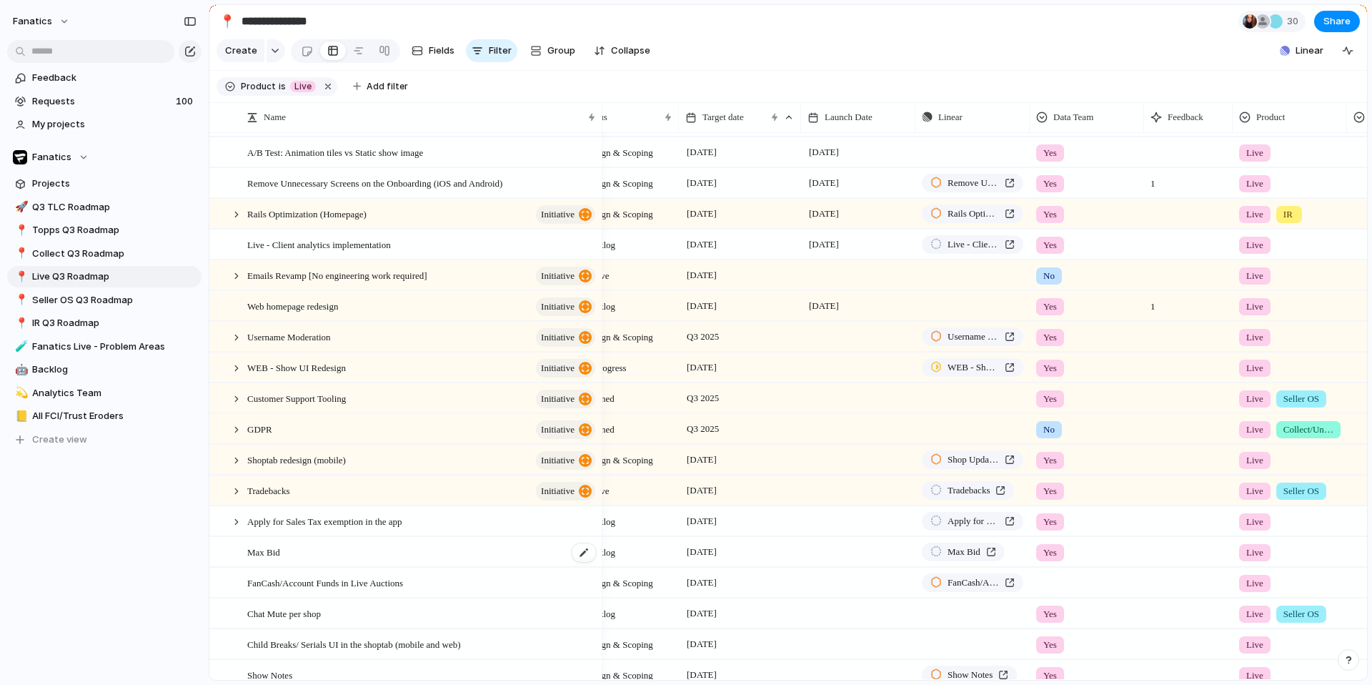
scroll to position [312, 0]
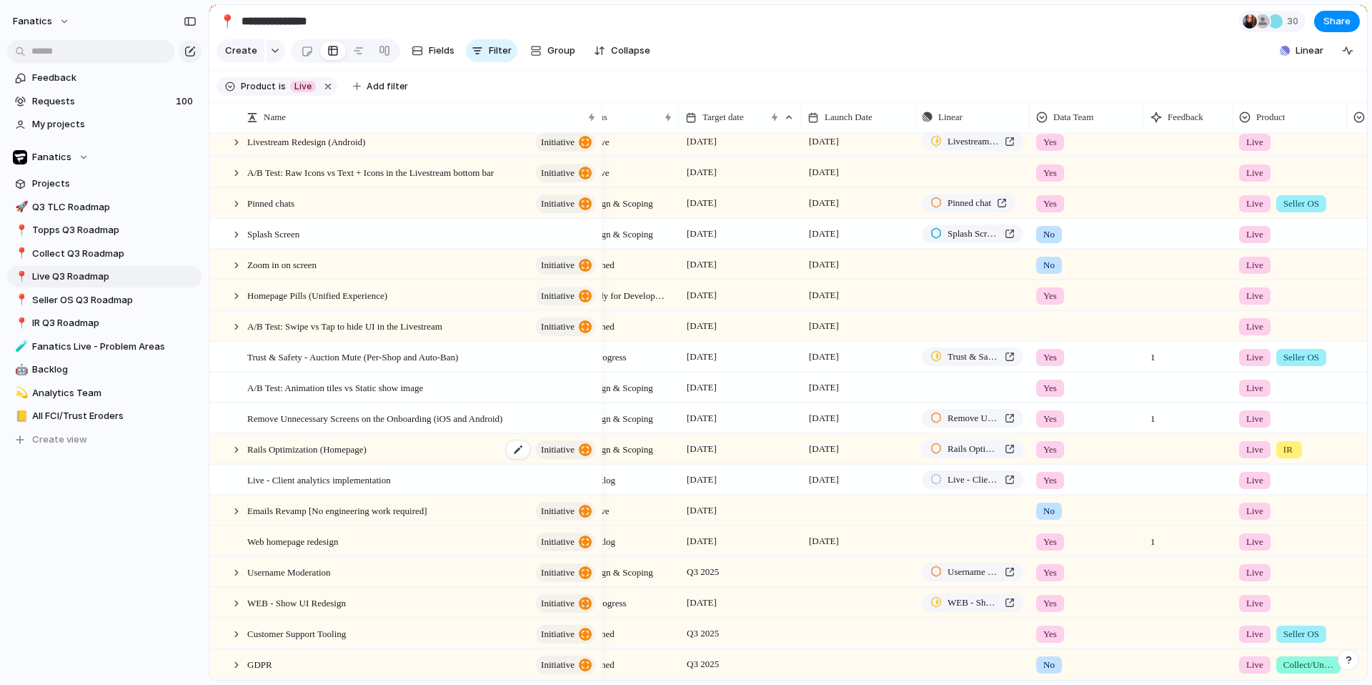
click at [362, 454] on span "Rails Optimization (Homepage)" at bounding box center [306, 448] width 119 height 16
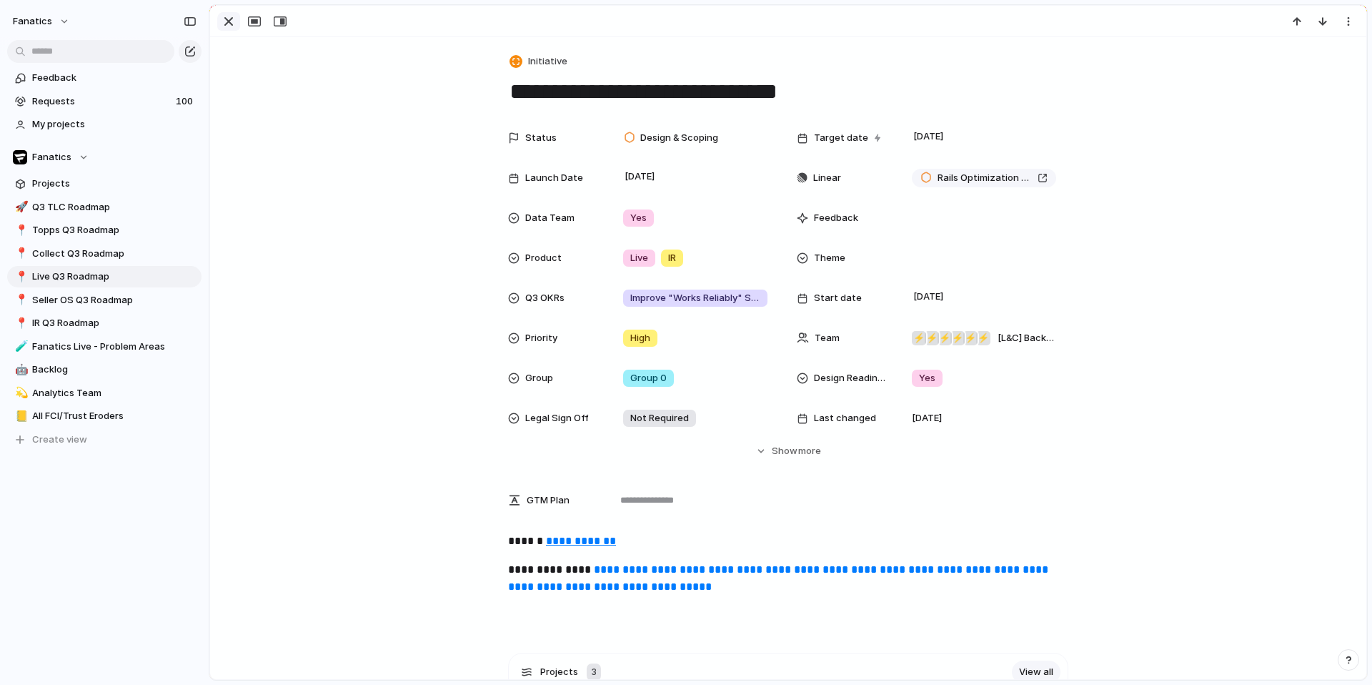
click at [227, 21] on div "button" at bounding box center [228, 21] width 17 height 17
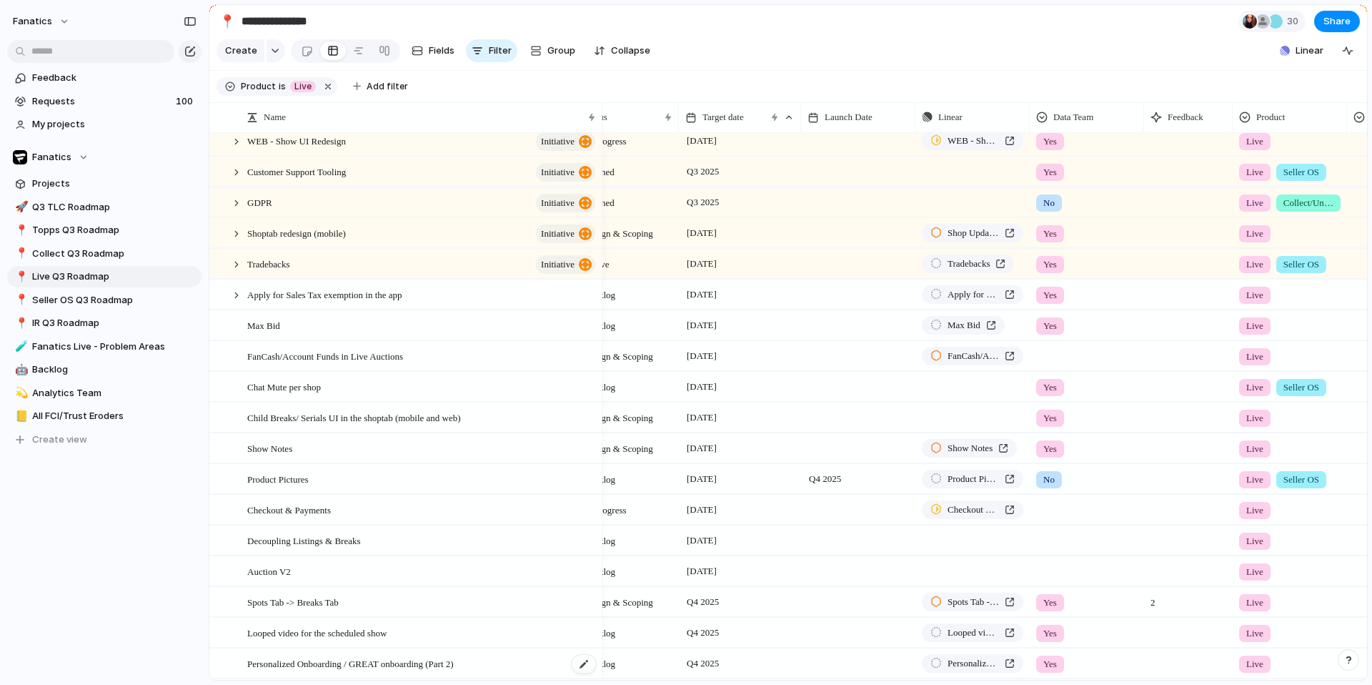
scroll to position [559, 0]
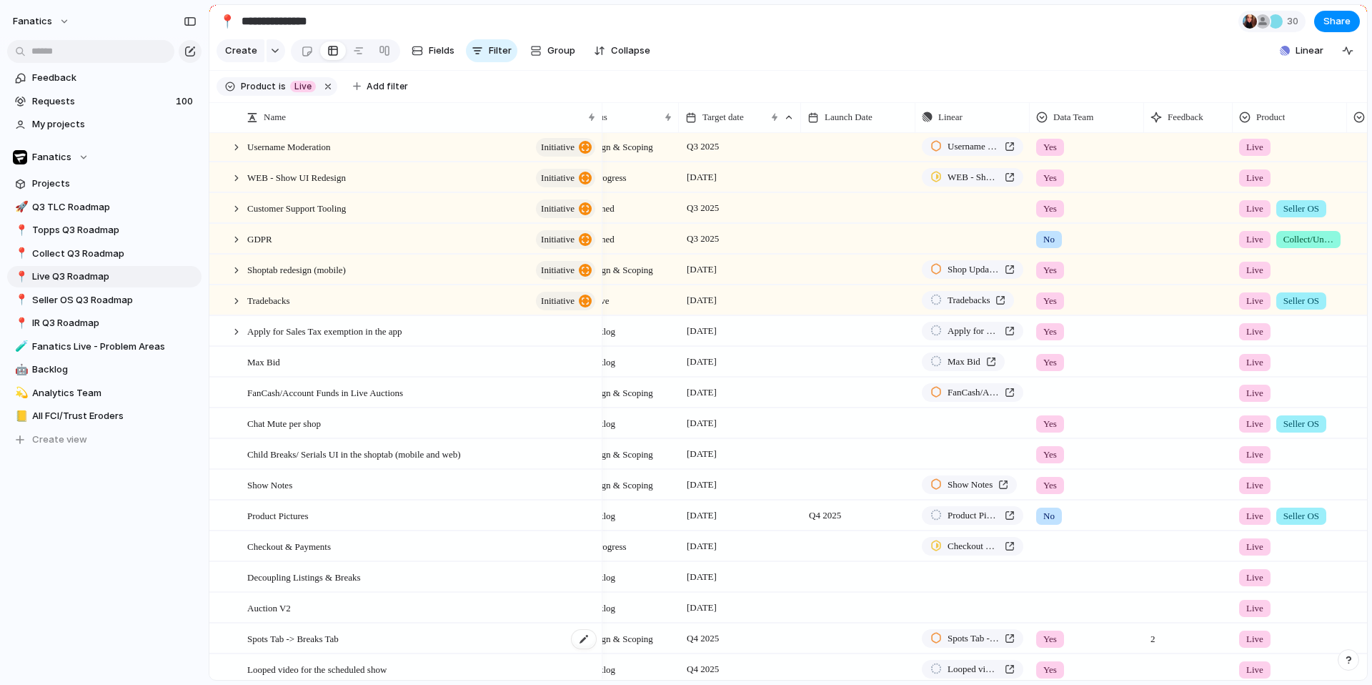
click at [336, 647] on div "Spots Tab -> Breaks Tab" at bounding box center [422, 638] width 350 height 29
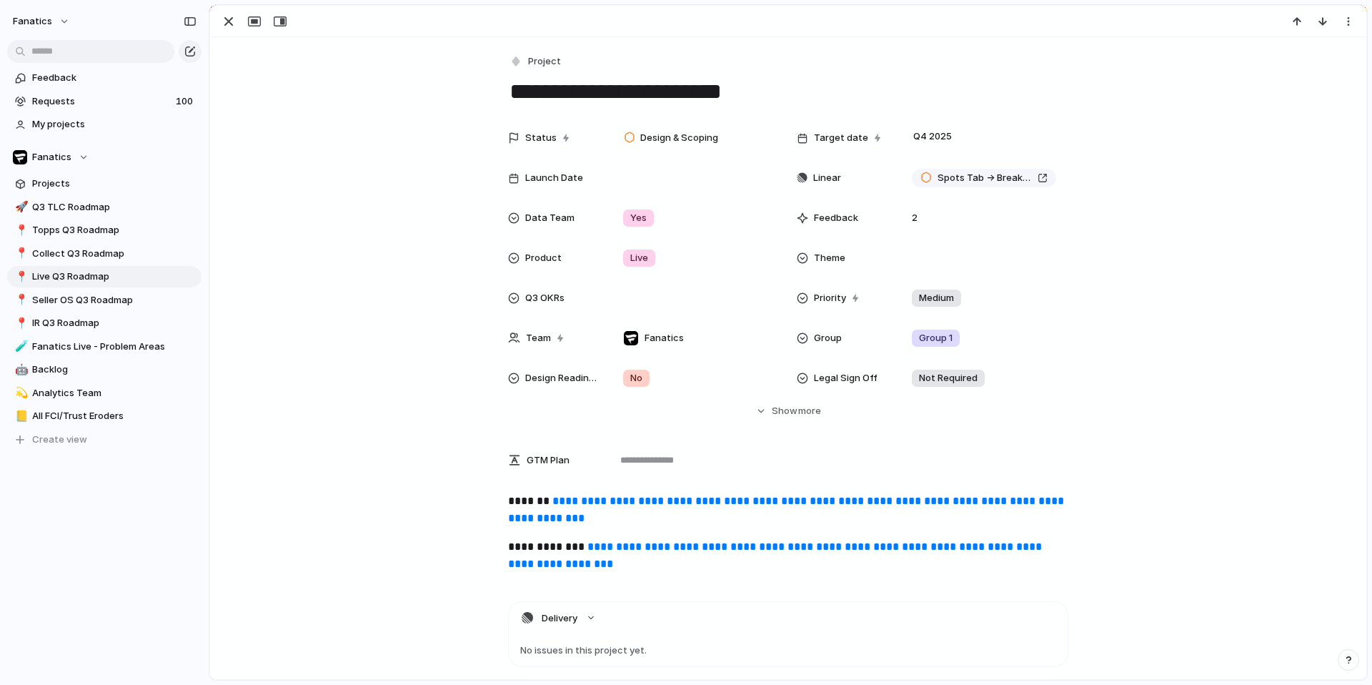
click at [226, 9] on div at bounding box center [788, 21] width 1156 height 31
click at [226, 16] on div "button" at bounding box center [228, 21] width 17 height 17
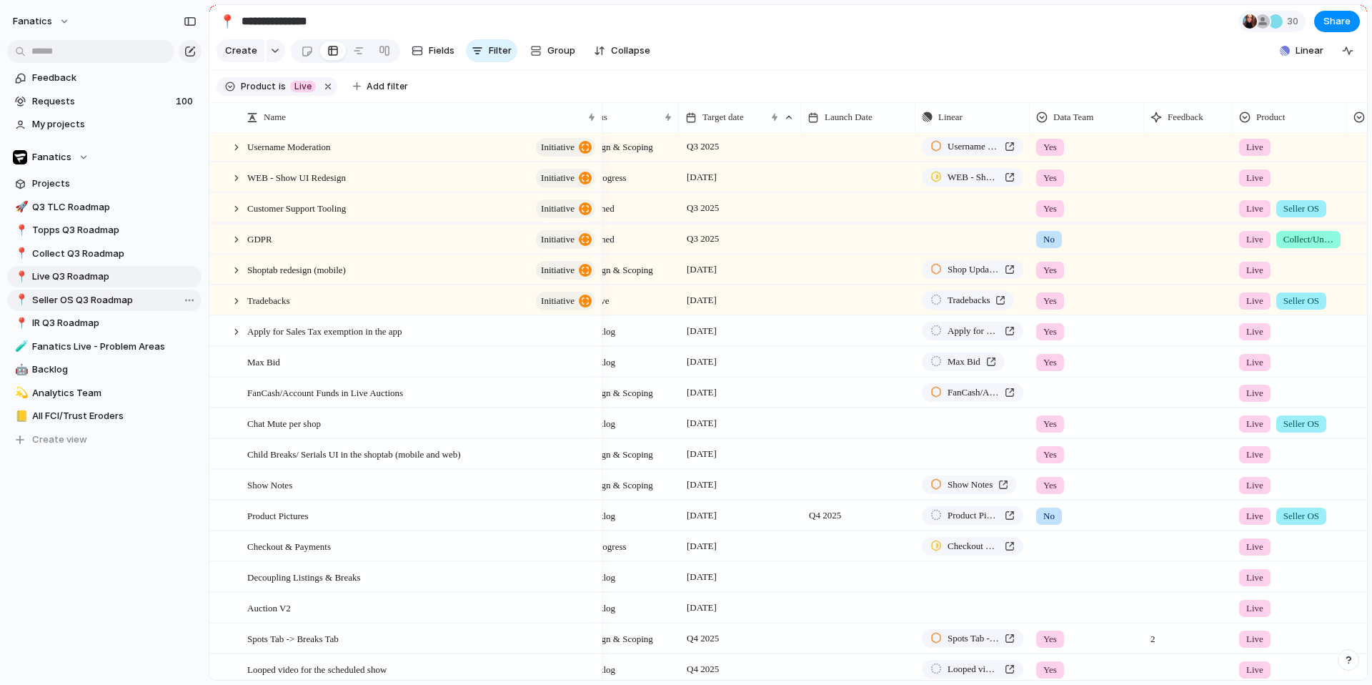
click at [76, 309] on link "📍 Seller OS Q3 Roadmap" at bounding box center [104, 299] width 194 height 21
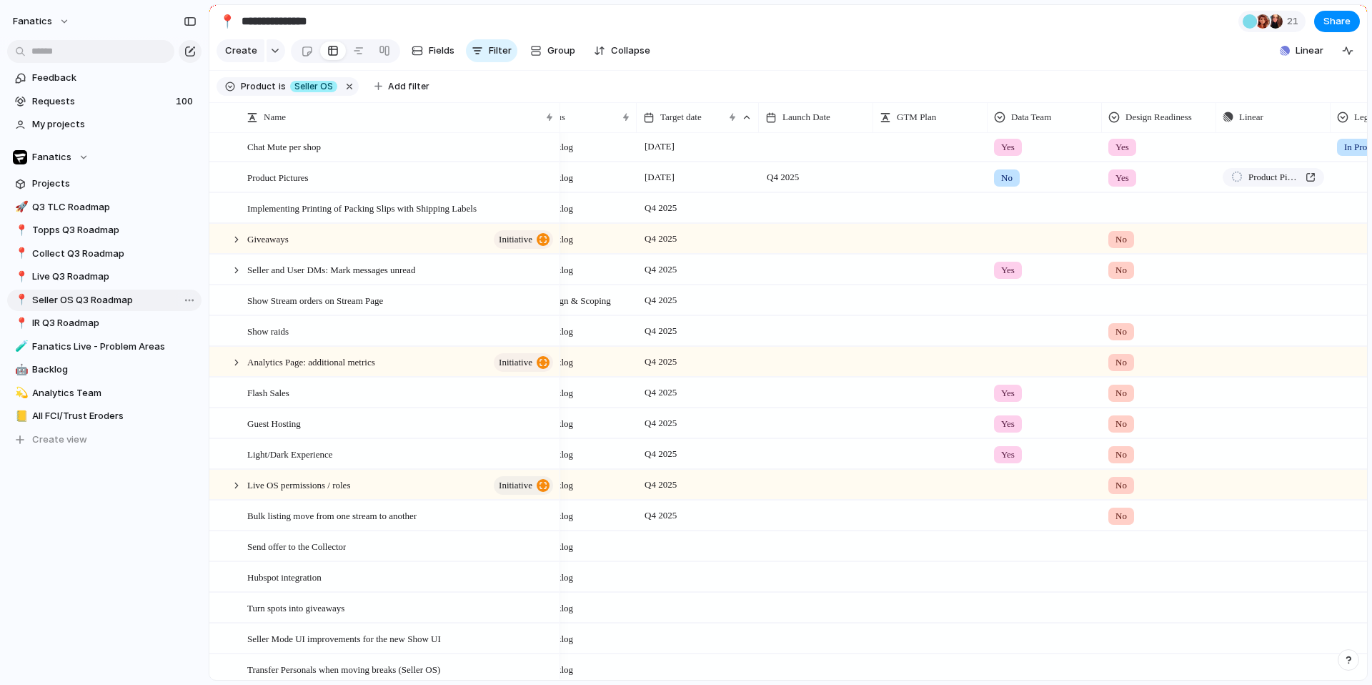
type input "**********"
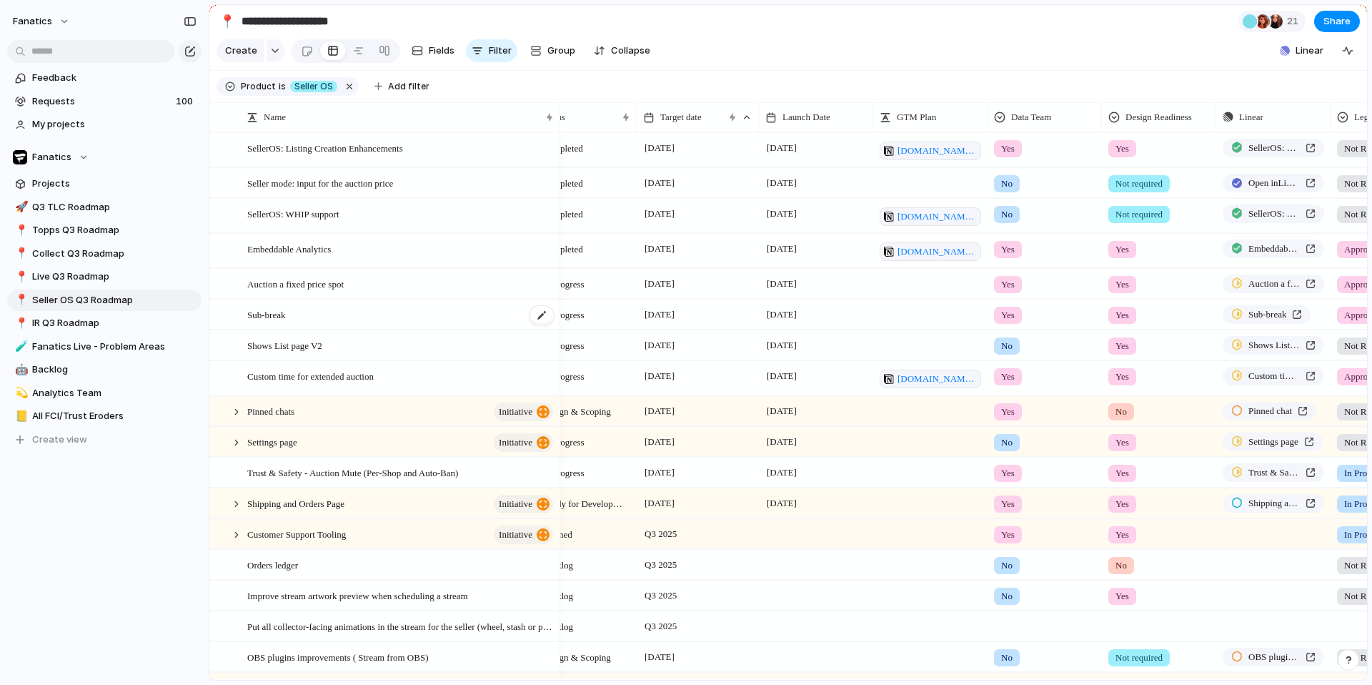
click at [307, 312] on div "Sub-break" at bounding box center [401, 314] width 308 height 29
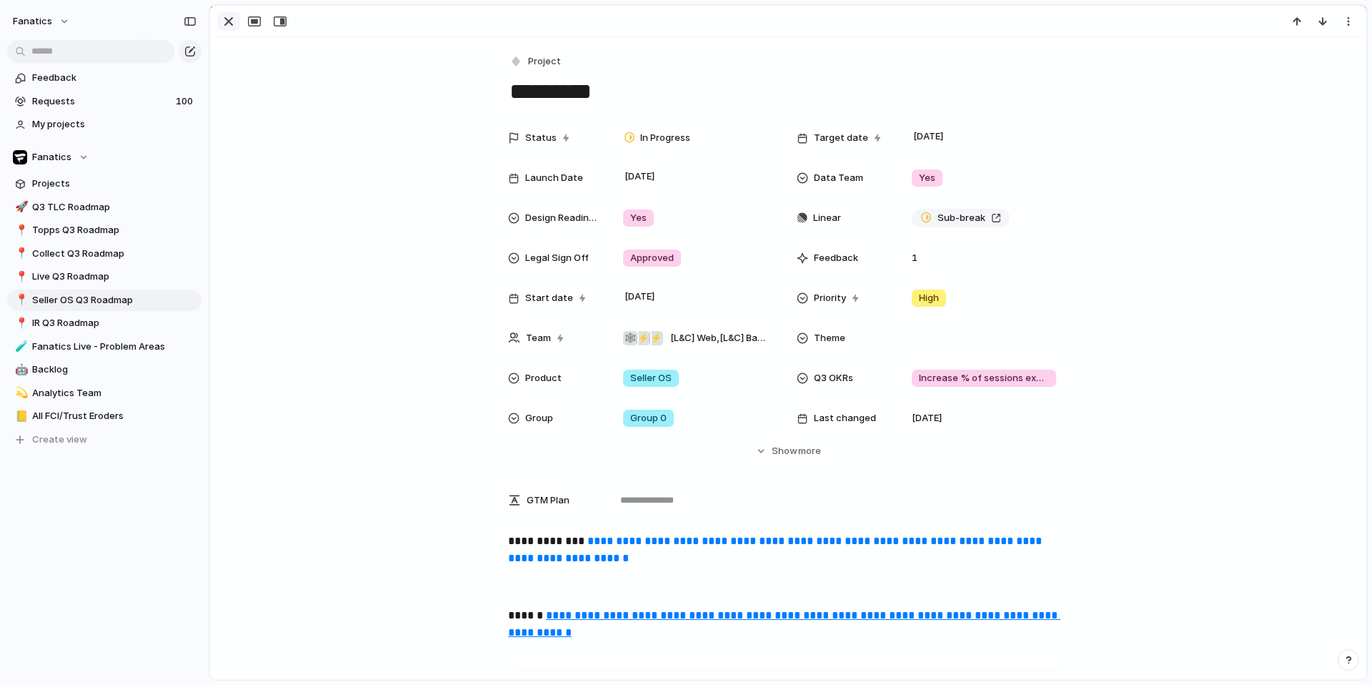
click at [226, 19] on div "button" at bounding box center [228, 21] width 17 height 17
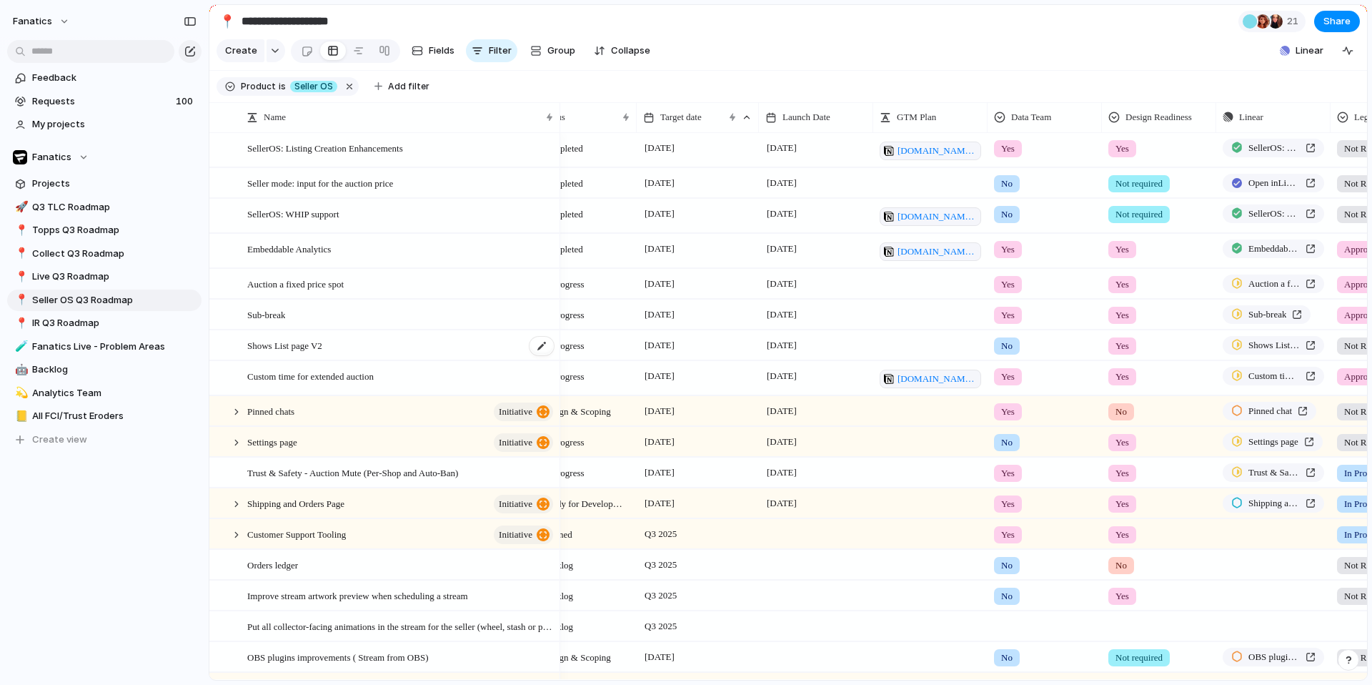
click at [309, 339] on span "Shows List page V2" at bounding box center [284, 345] width 75 height 16
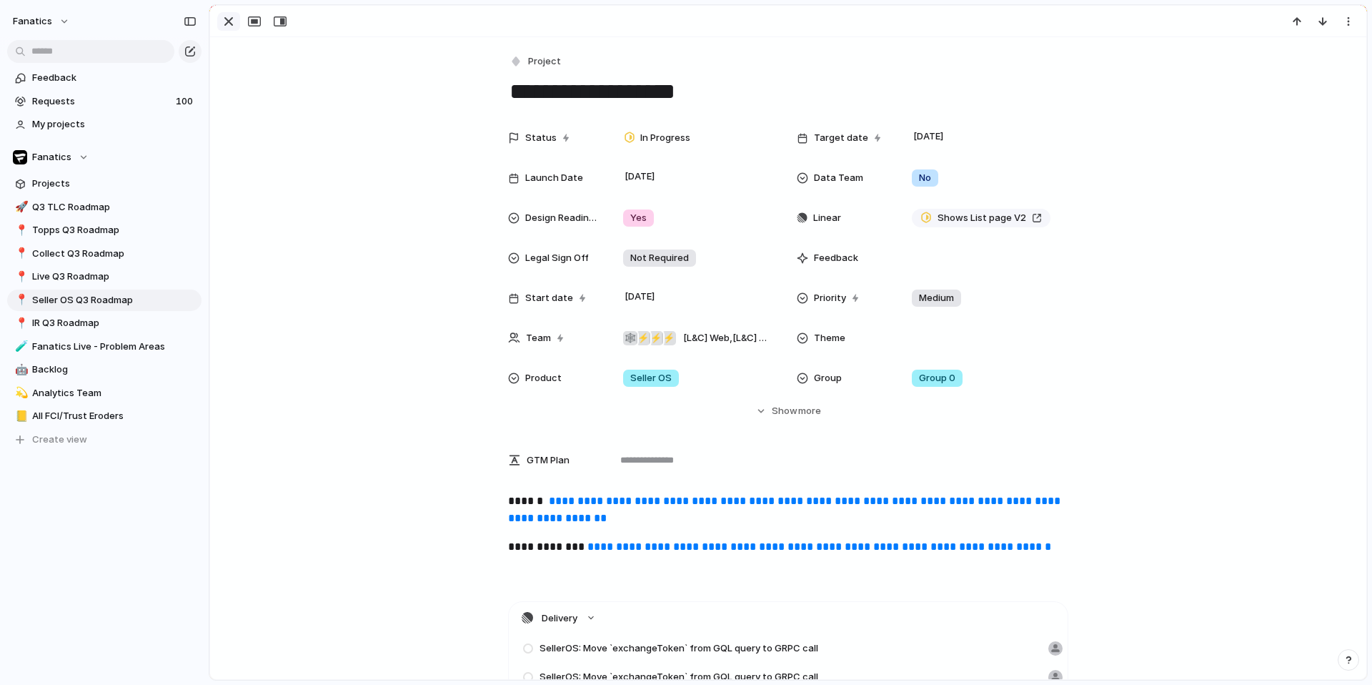
click at [231, 21] on div "button" at bounding box center [228, 21] width 17 height 17
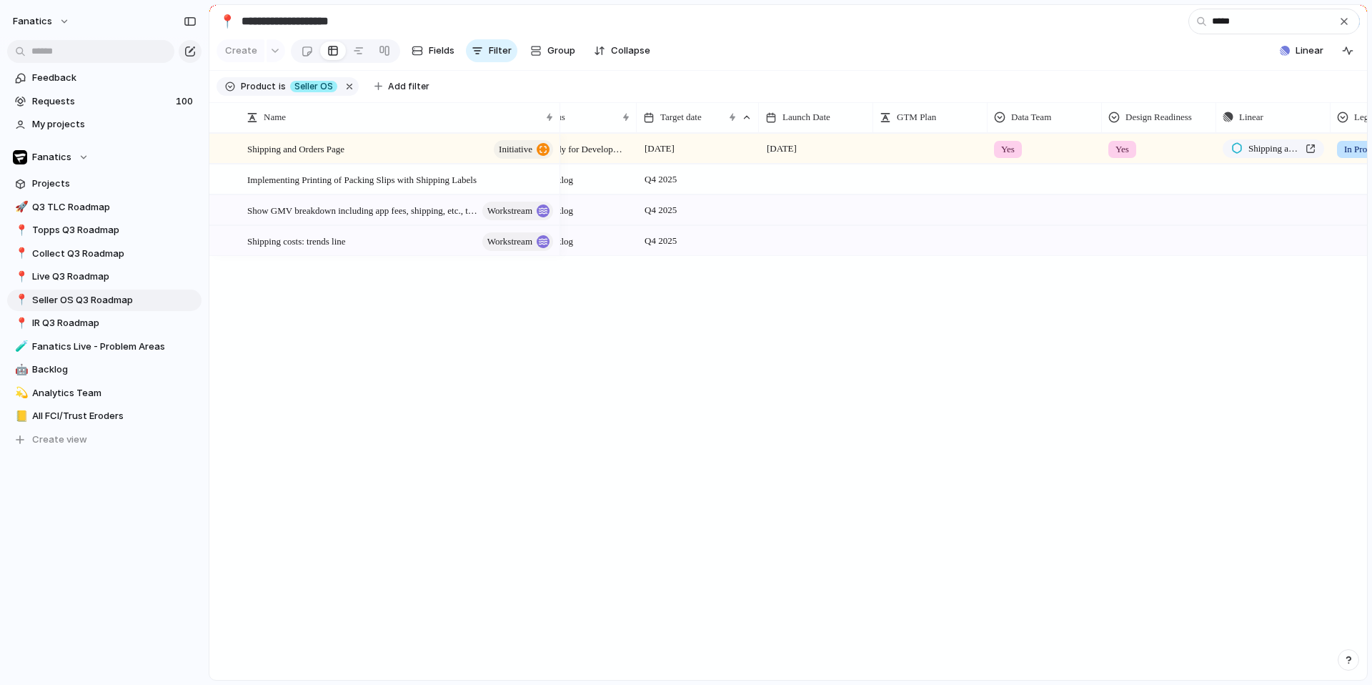
type input "*****"
click at [389, 144] on div "Shipping and Orders Page initiative" at bounding box center [401, 148] width 308 height 29
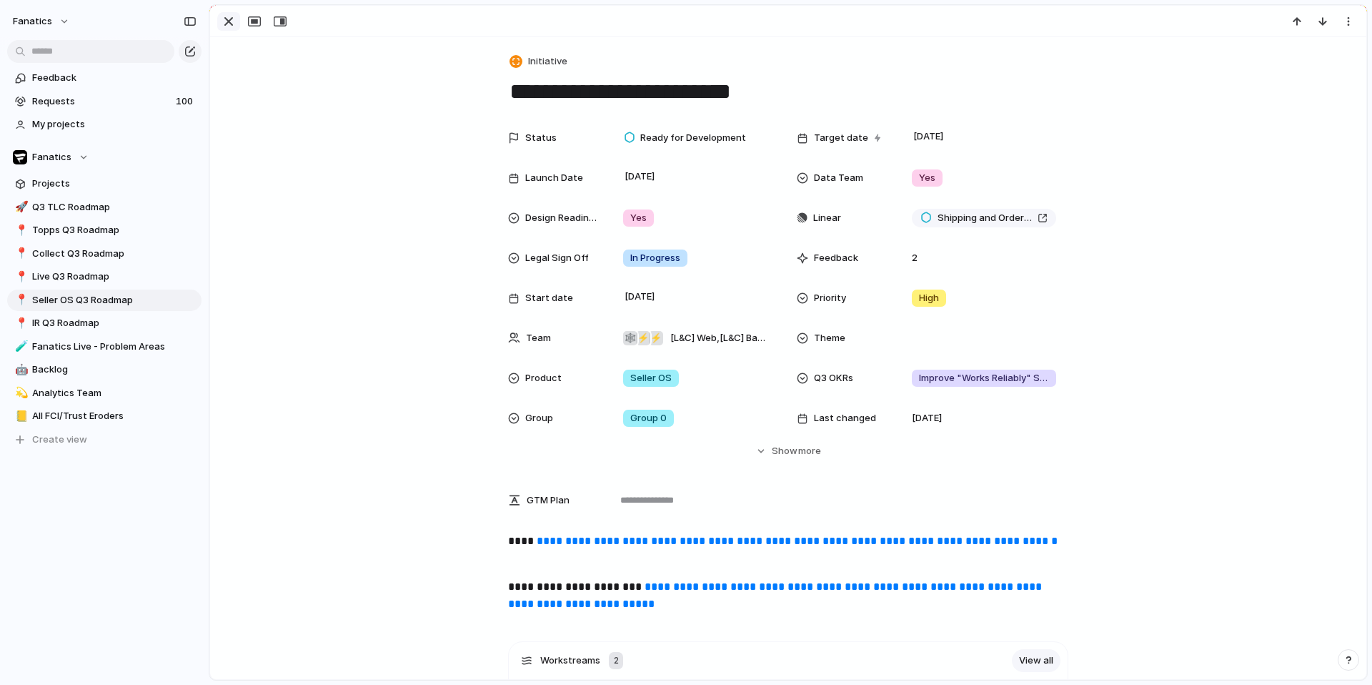
click at [229, 29] on div "button" at bounding box center [228, 21] width 17 height 17
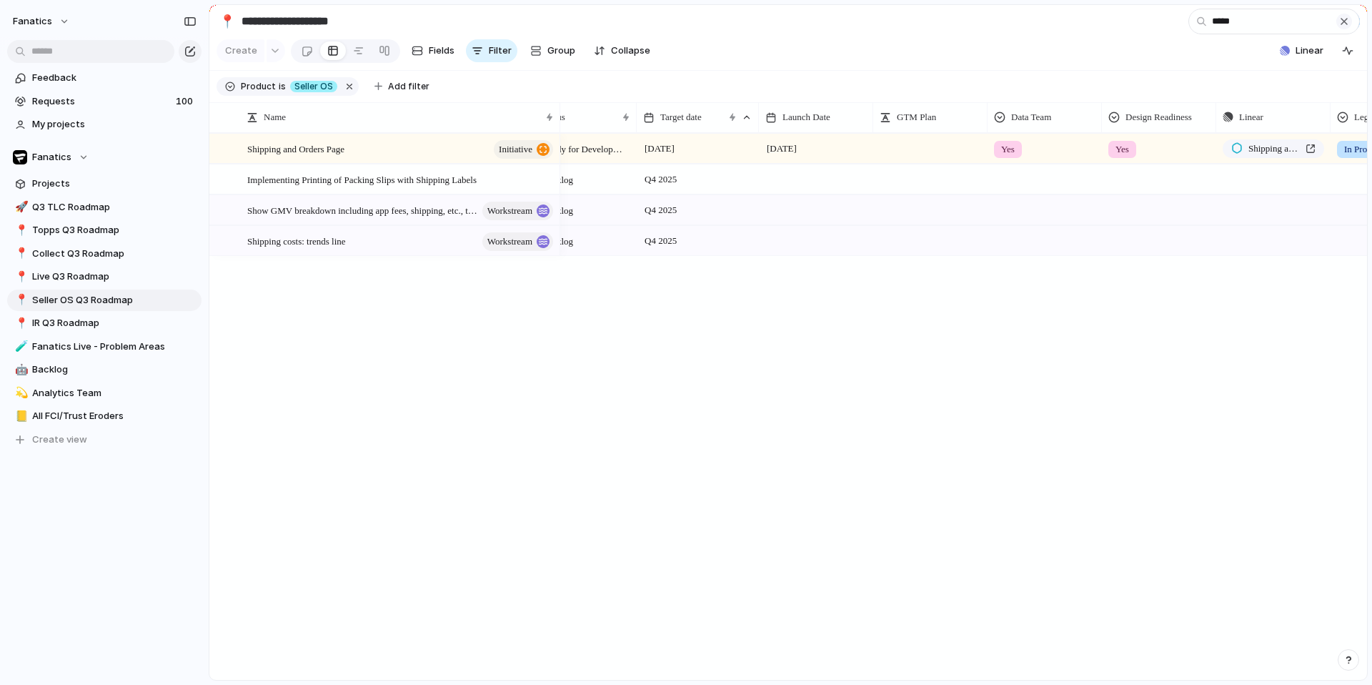
click at [1340, 16] on div "button" at bounding box center [1343, 21] width 11 height 11
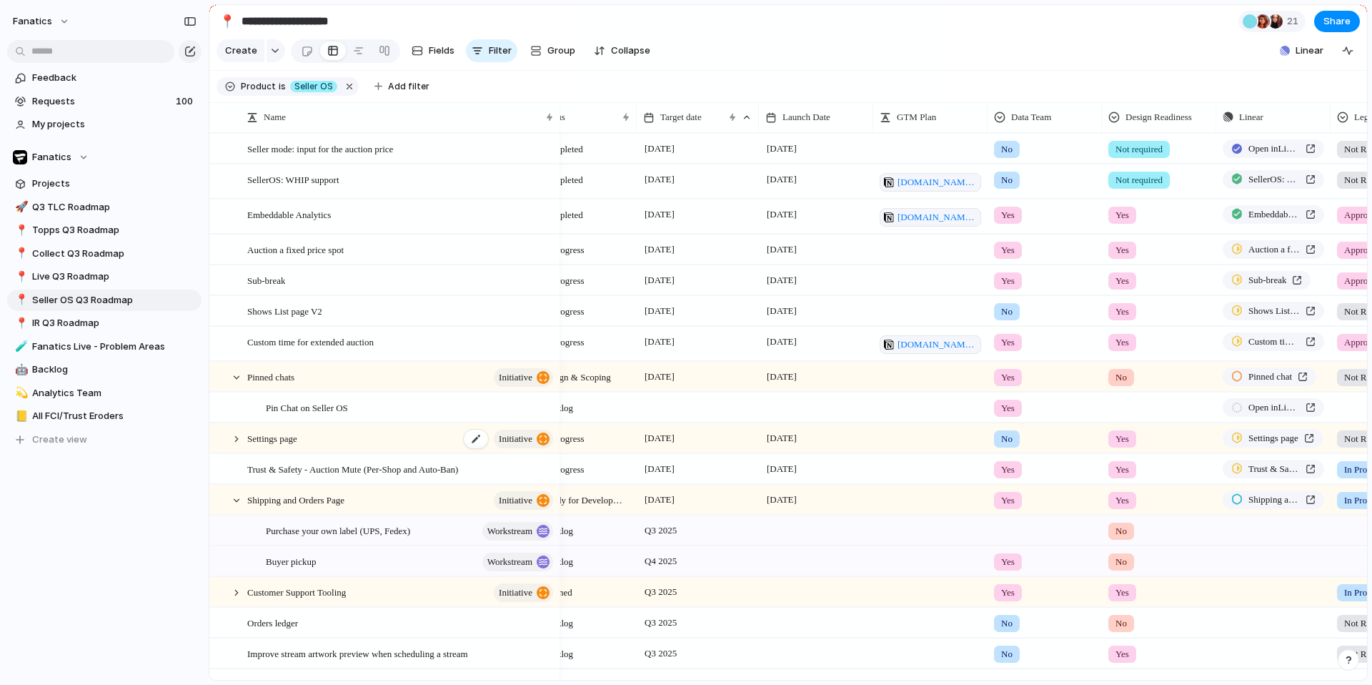
click at [330, 434] on div "Settings page initiative" at bounding box center [401, 438] width 308 height 29
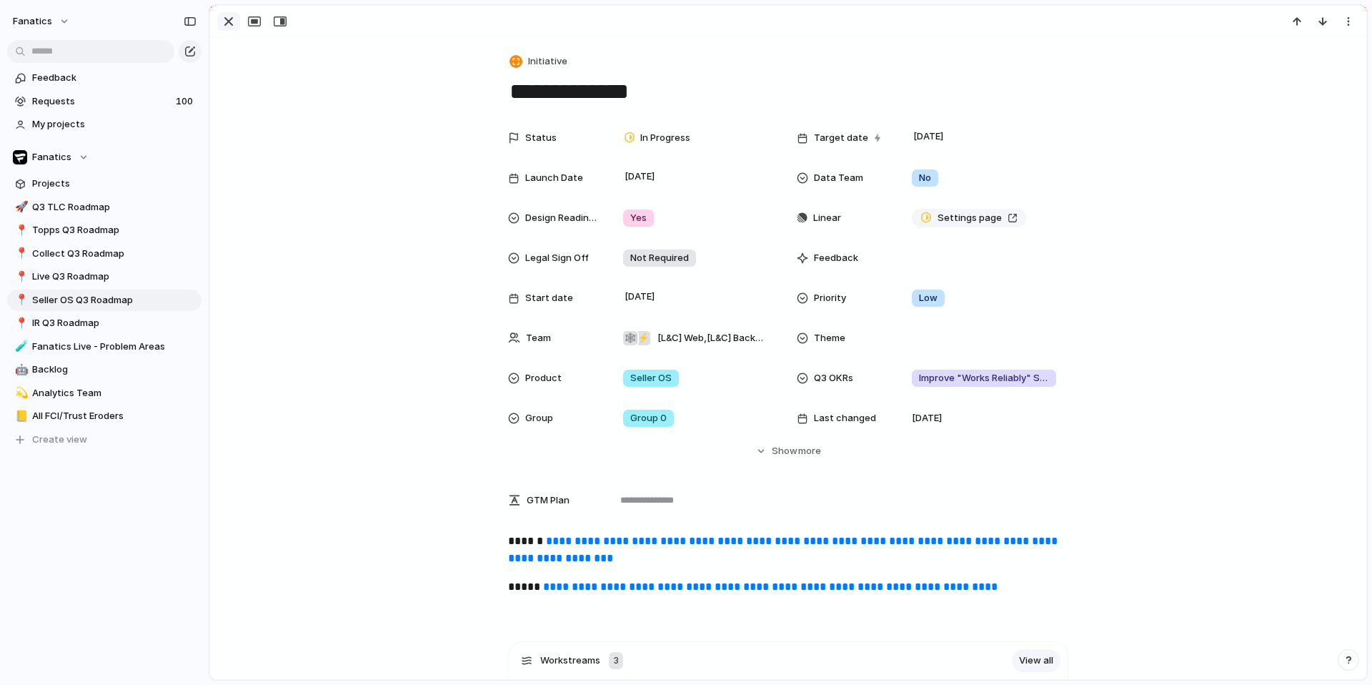
click at [231, 22] on div "button" at bounding box center [228, 21] width 17 height 17
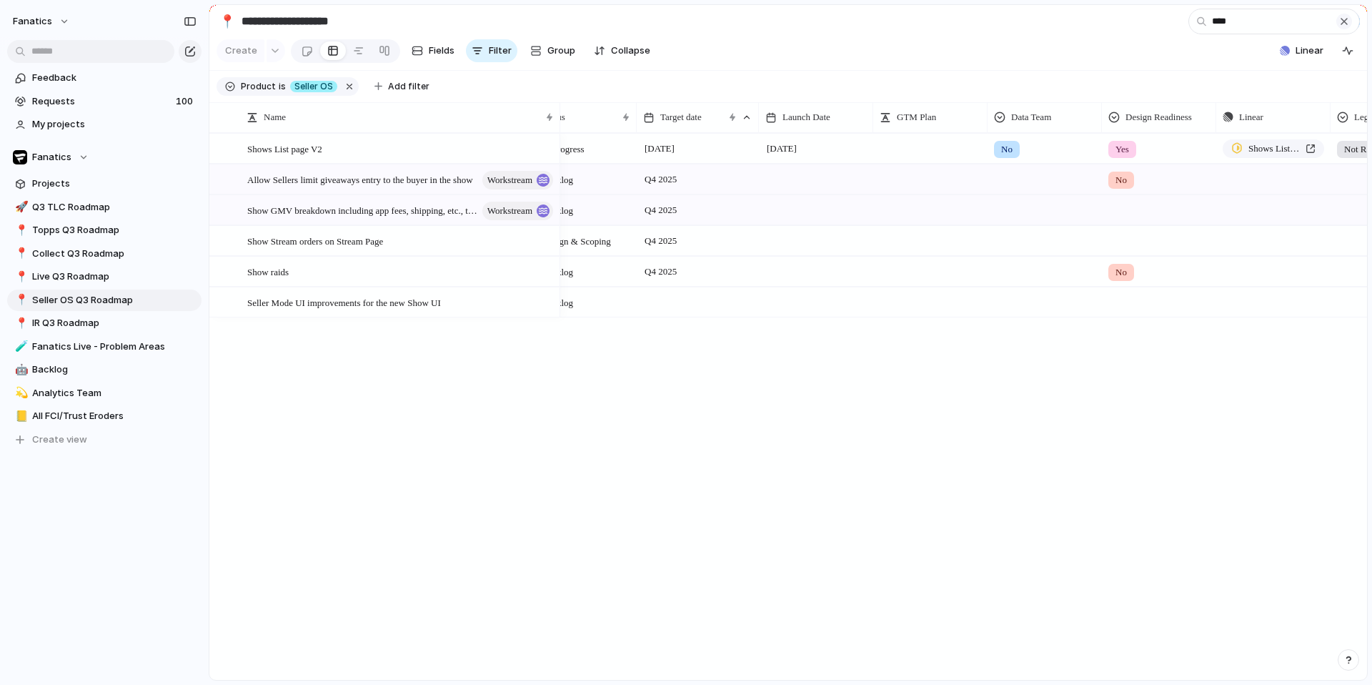
type input "****"
click at [1344, 17] on div "button" at bounding box center [1343, 21] width 11 height 11
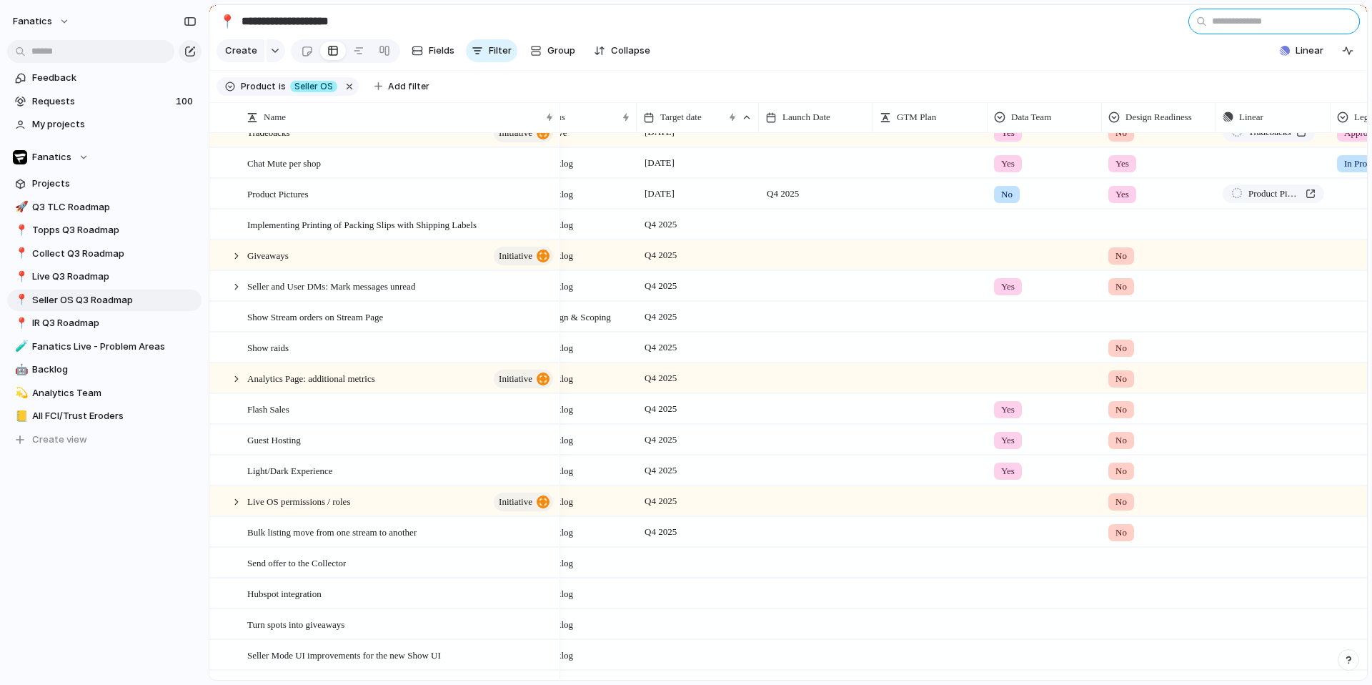
scroll to position [848, 0]
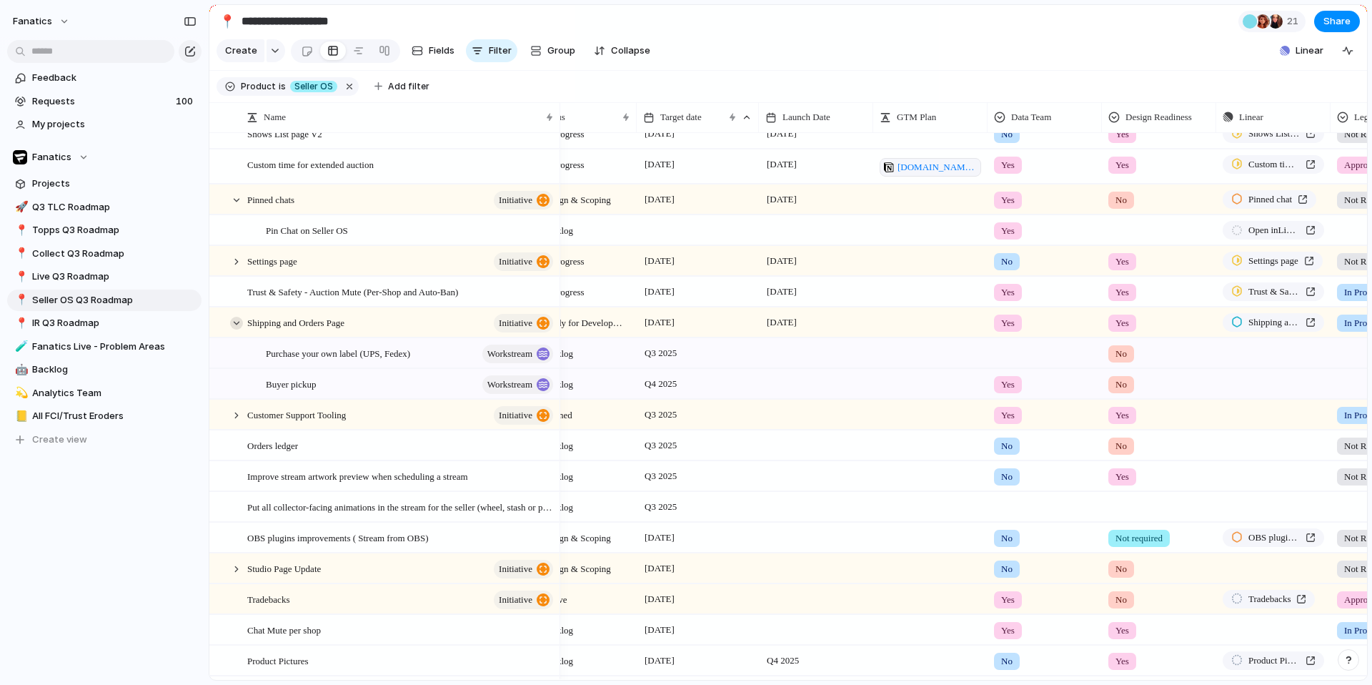
click at [239, 322] on div at bounding box center [236, 323] width 13 height 13
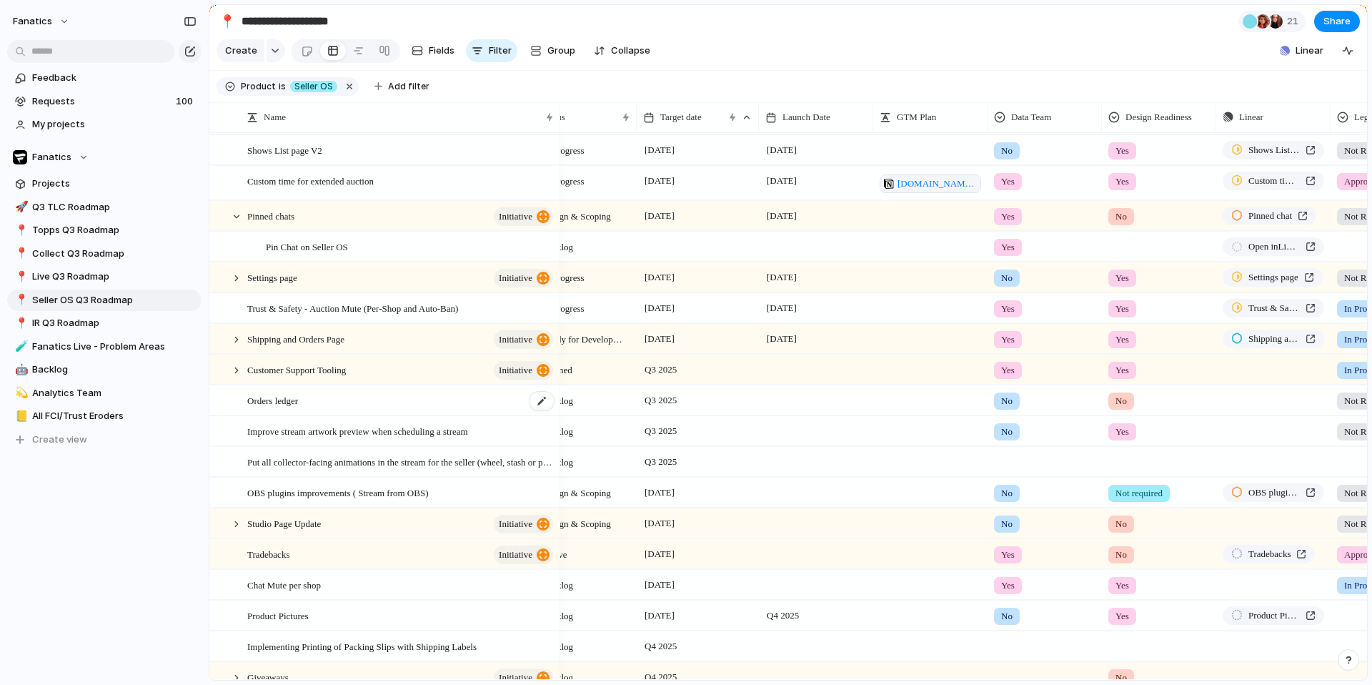
click at [298, 403] on span "Orders ledger" at bounding box center [272, 400] width 51 height 16
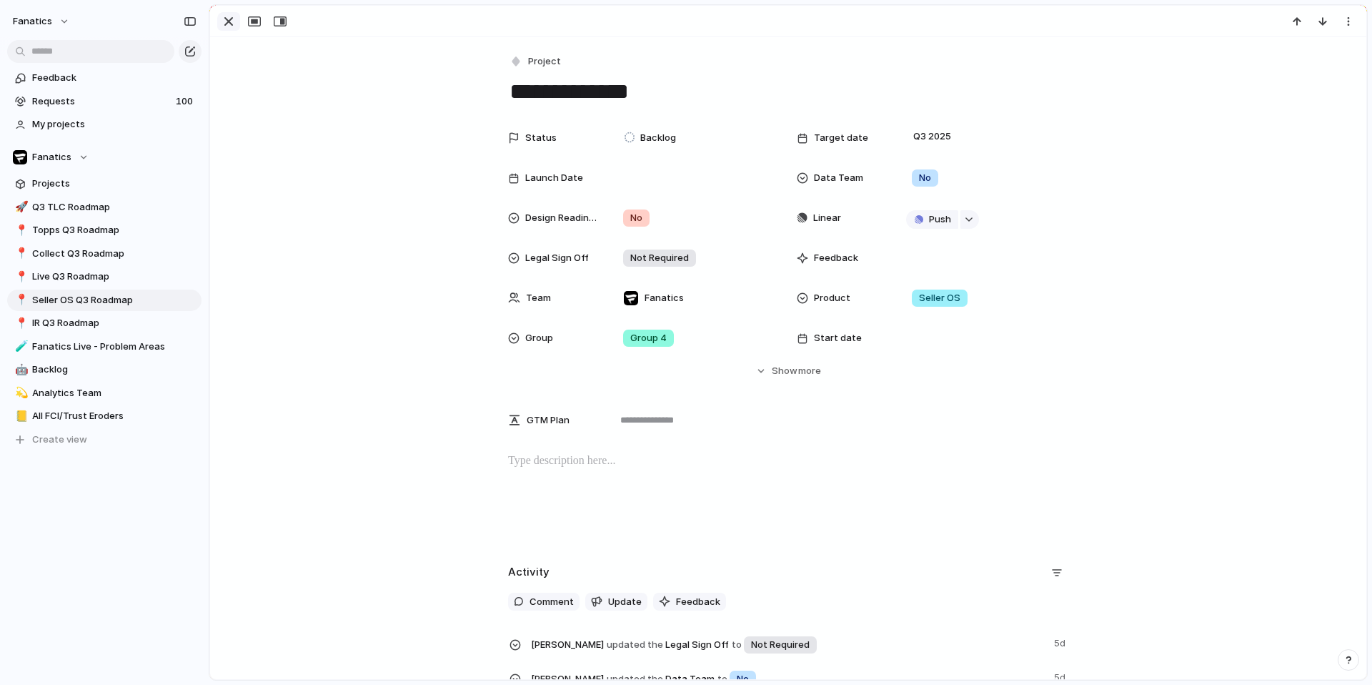
click at [227, 21] on div "button" at bounding box center [228, 21] width 17 height 17
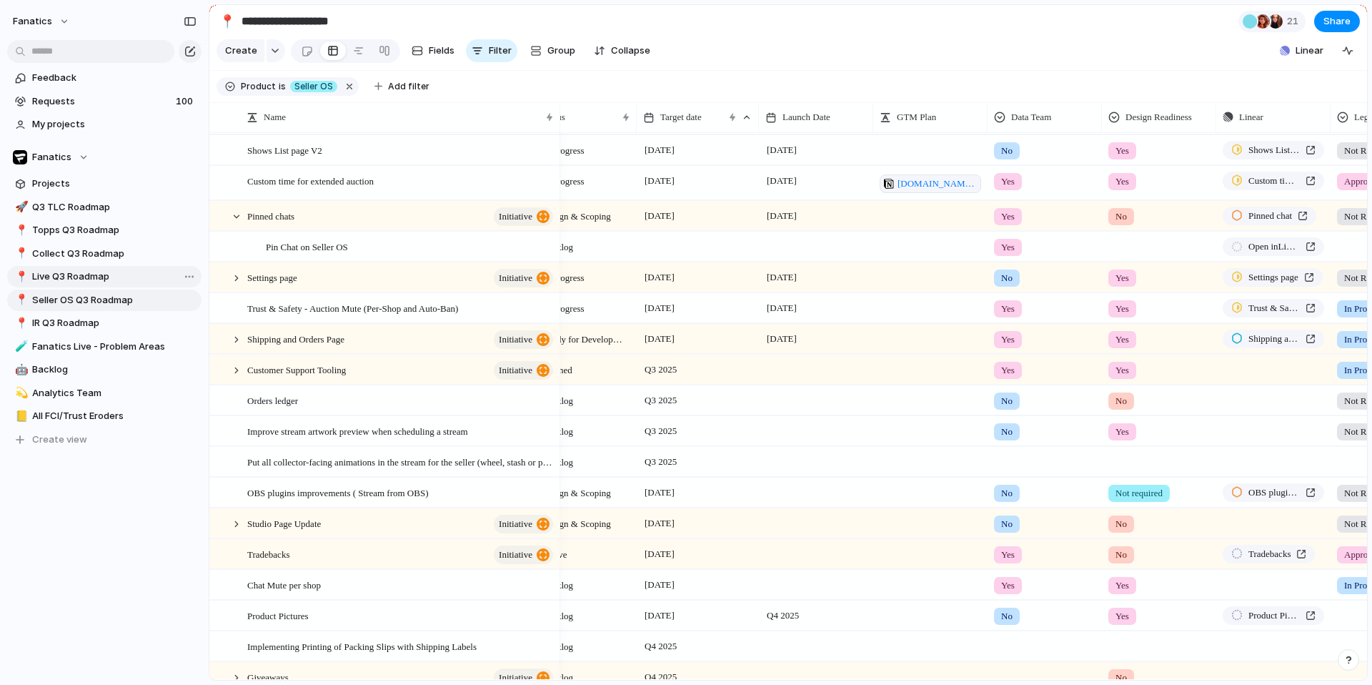
click at [63, 282] on span "Live Q3 Roadmap" at bounding box center [114, 276] width 164 height 14
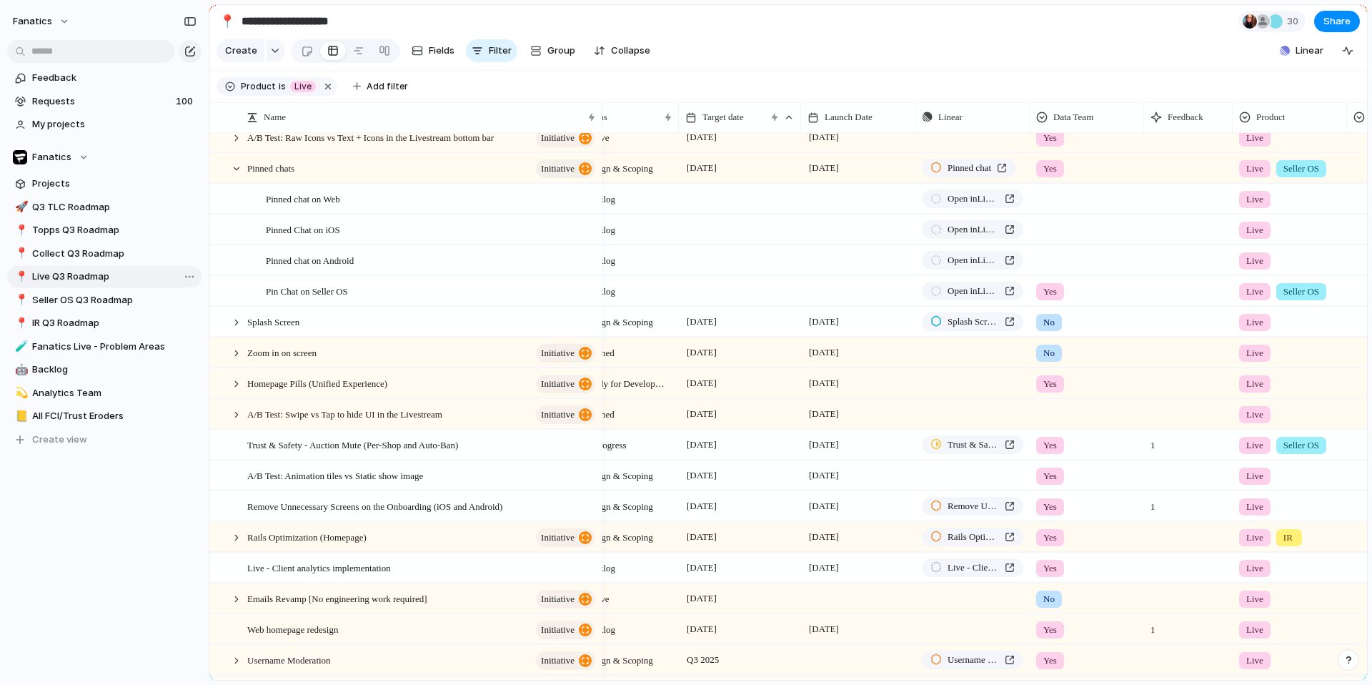
type input "**********"
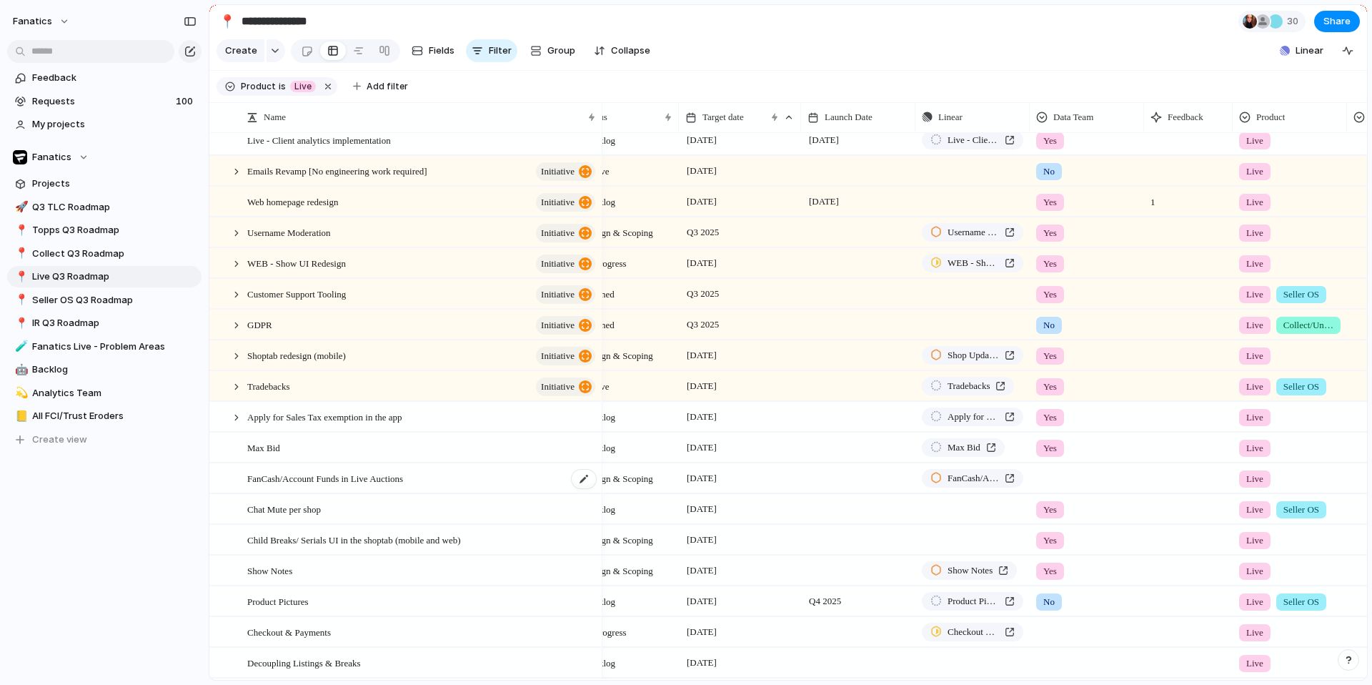
click at [331, 486] on div "FanCash/Account Funds in Live Auctions" at bounding box center [422, 478] width 350 height 29
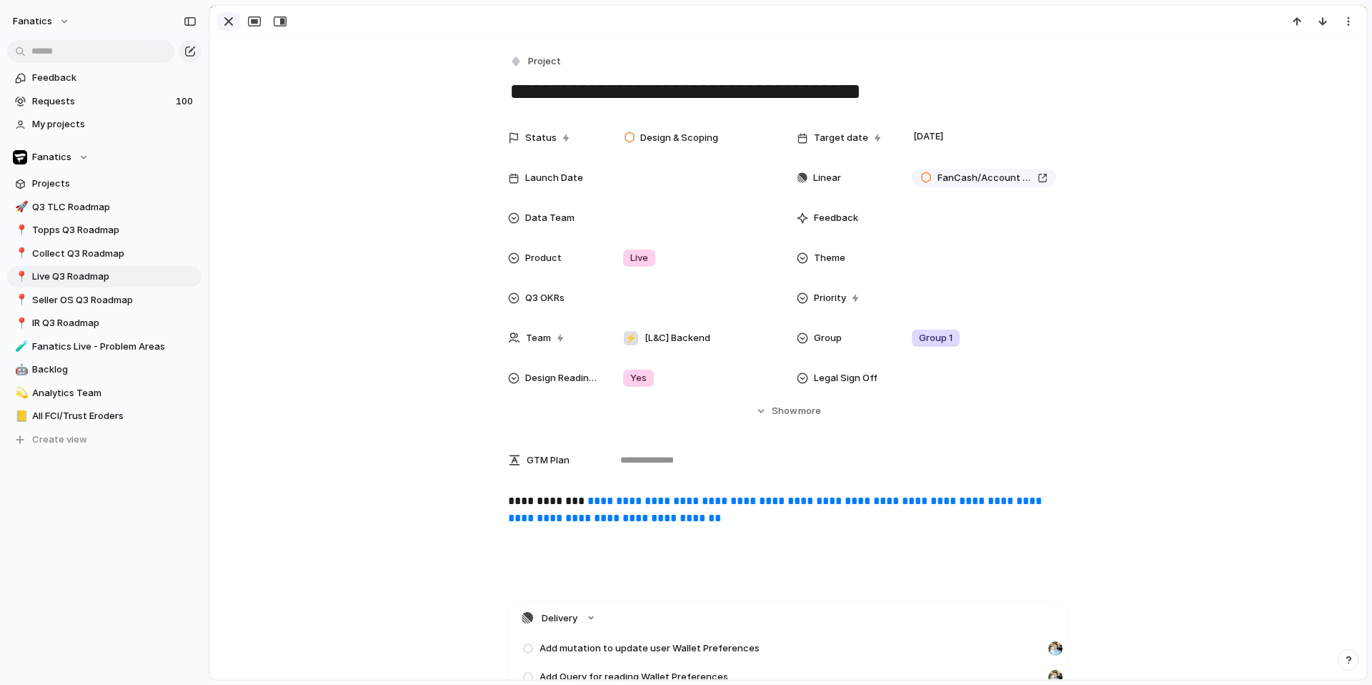
click at [227, 15] on div "button" at bounding box center [228, 21] width 17 height 17
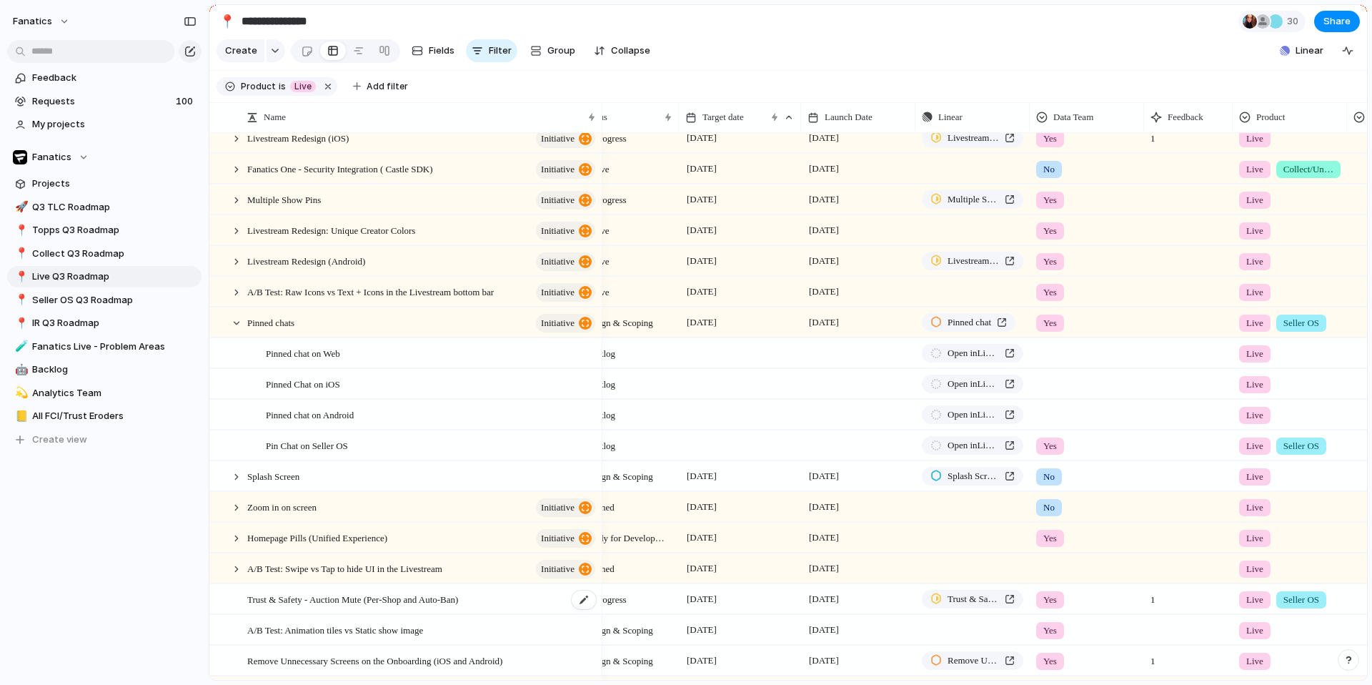
click at [324, 607] on div "Trust & Safety - Auction Mute (Per-Shop and Auto-Ban)" at bounding box center [422, 598] width 350 height 29
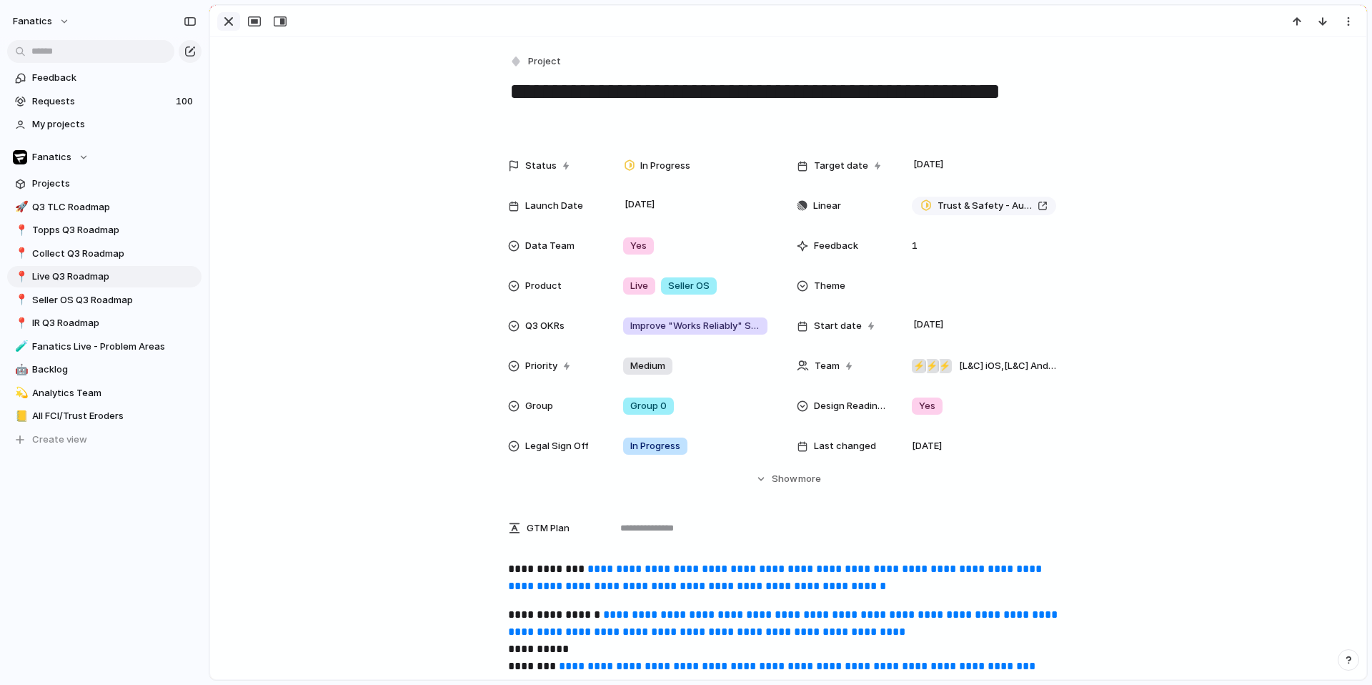
click at [225, 21] on div "button" at bounding box center [228, 21] width 17 height 17
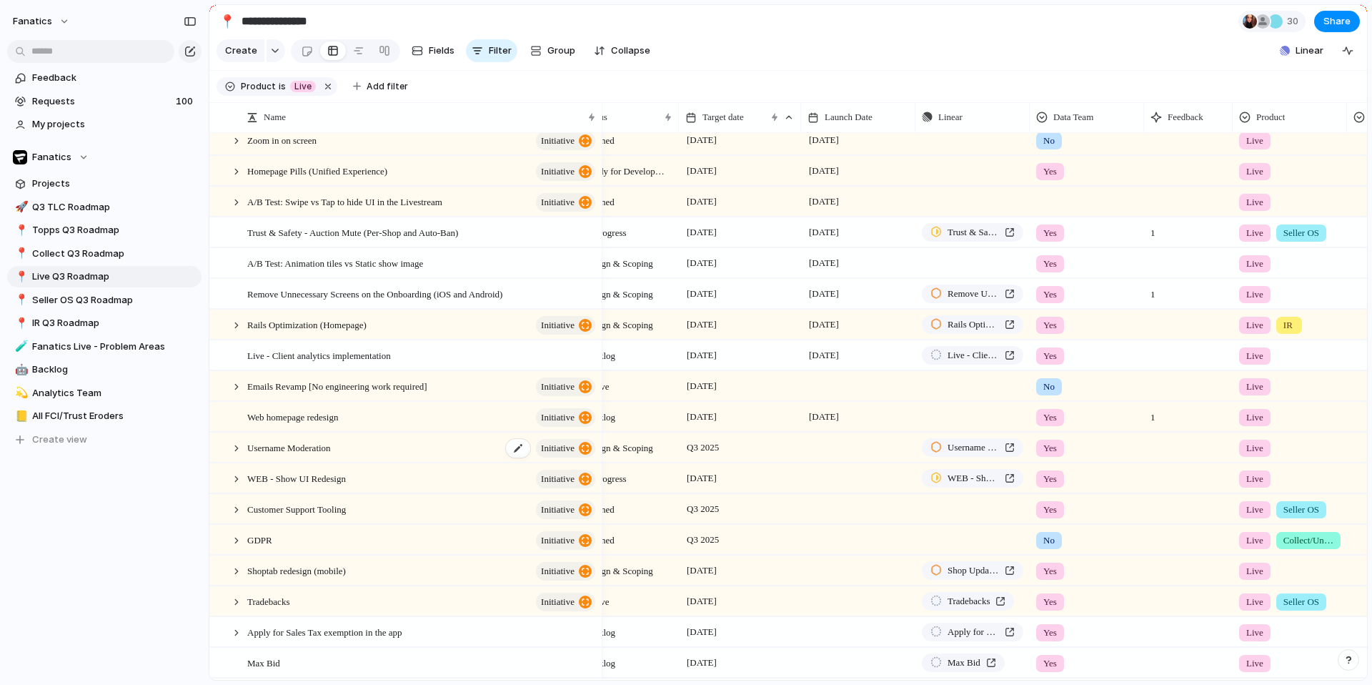
click at [346, 436] on div "Username Moderation initiative" at bounding box center [422, 447] width 350 height 29
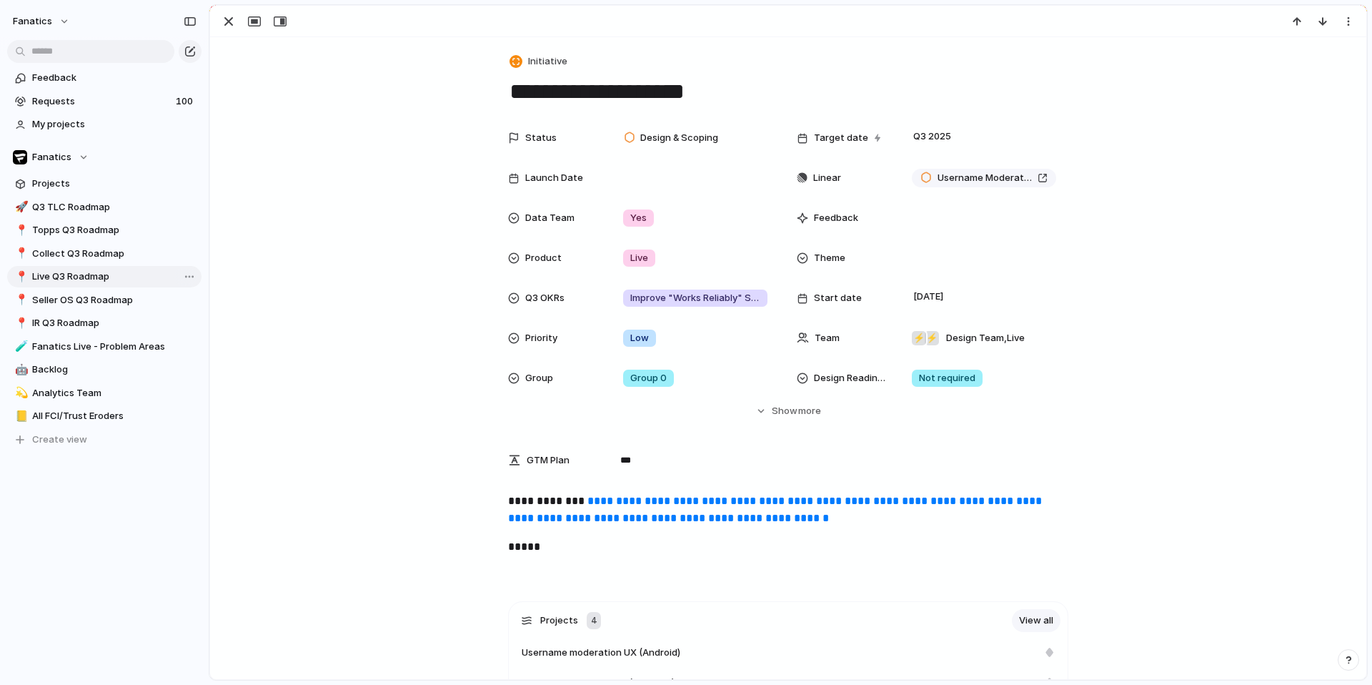
click at [63, 281] on span "Live Q3 Roadmap" at bounding box center [114, 276] width 164 height 14
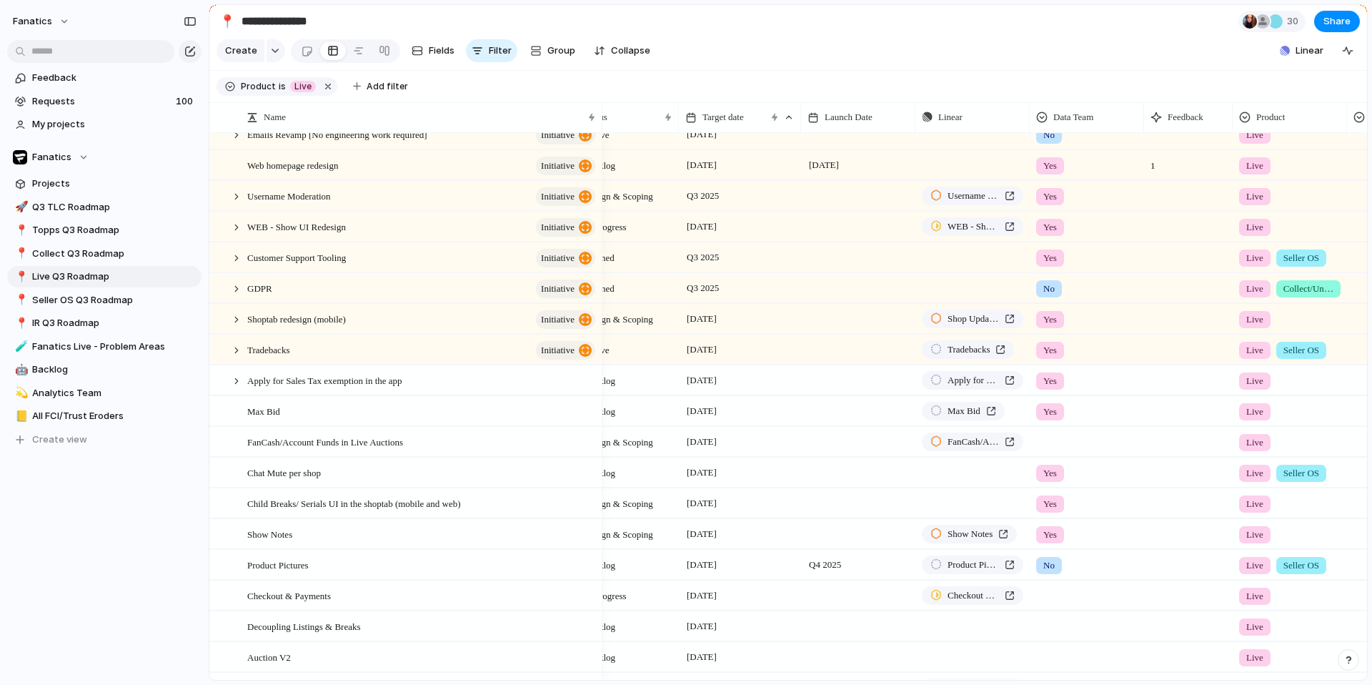
scroll to position [585, 0]
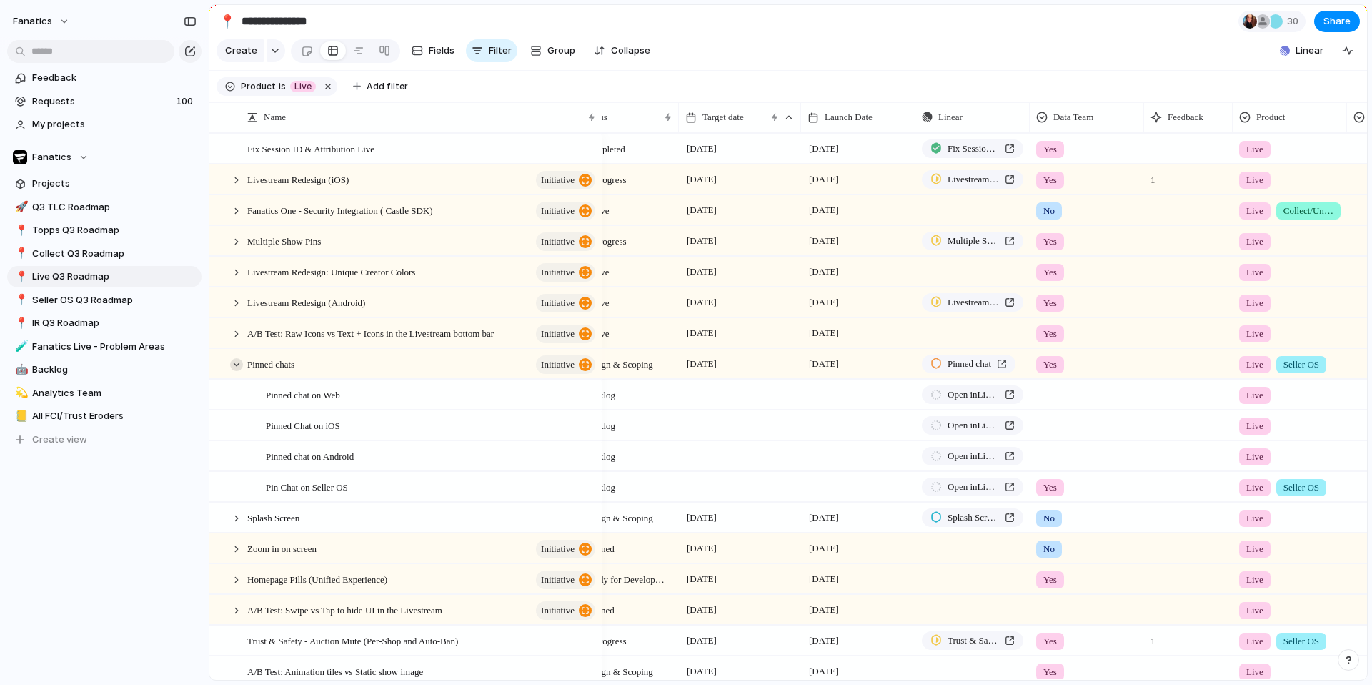
click at [240, 362] on div at bounding box center [236, 364] width 13 height 13
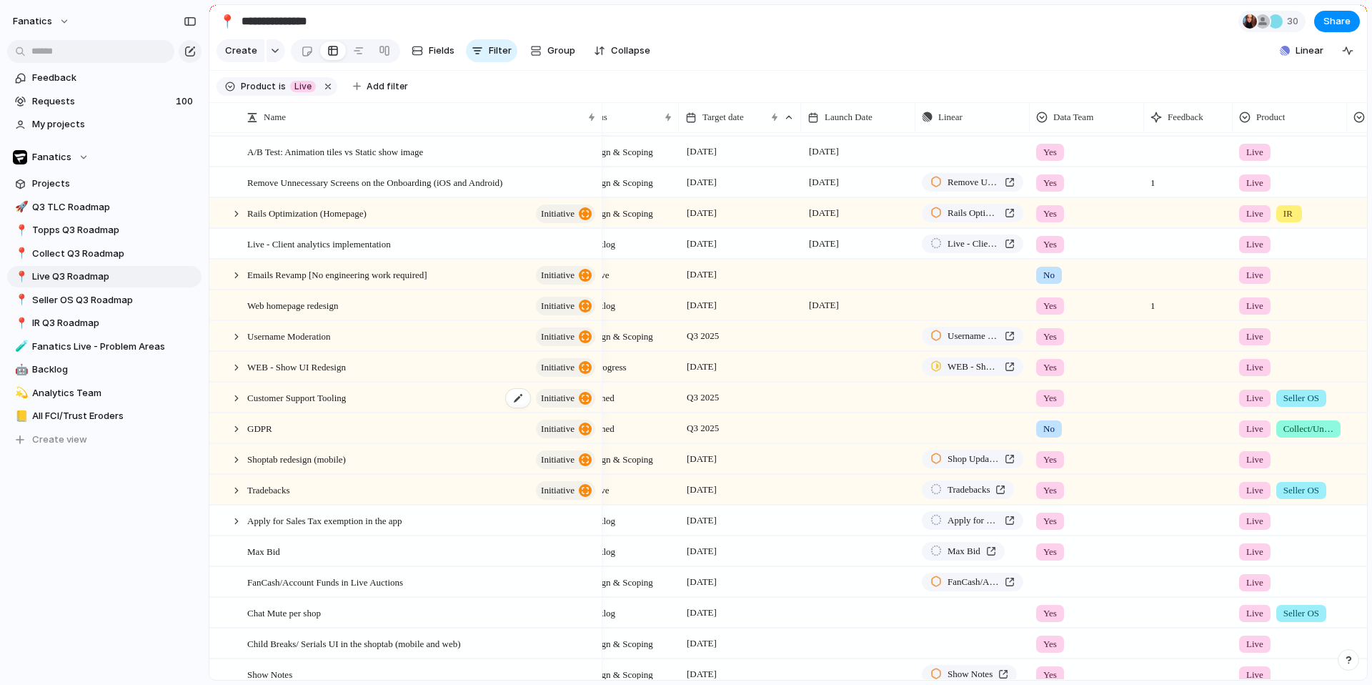
click at [264, 400] on span "Customer Support Tooling" at bounding box center [296, 397] width 99 height 16
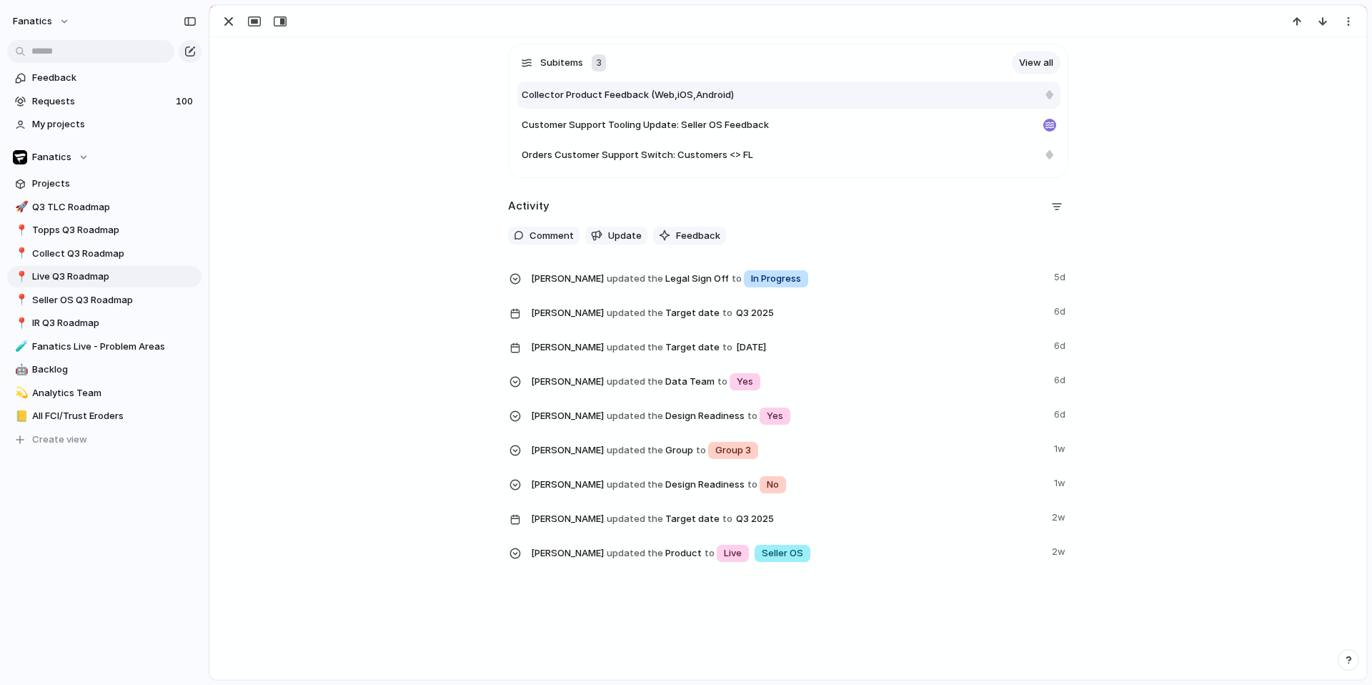
click at [677, 96] on span "Collector Product Feedback (Web,iOS,Android)" at bounding box center [628, 95] width 212 height 14
click at [754, 89] on div "Collector Product Feedback (Web,iOS,Android)" at bounding box center [780, 95] width 516 height 14
click at [585, 129] on span "Customer Support Tooling Update: Seller OS Feedback" at bounding box center [645, 125] width 247 height 14
type textarea "**********"
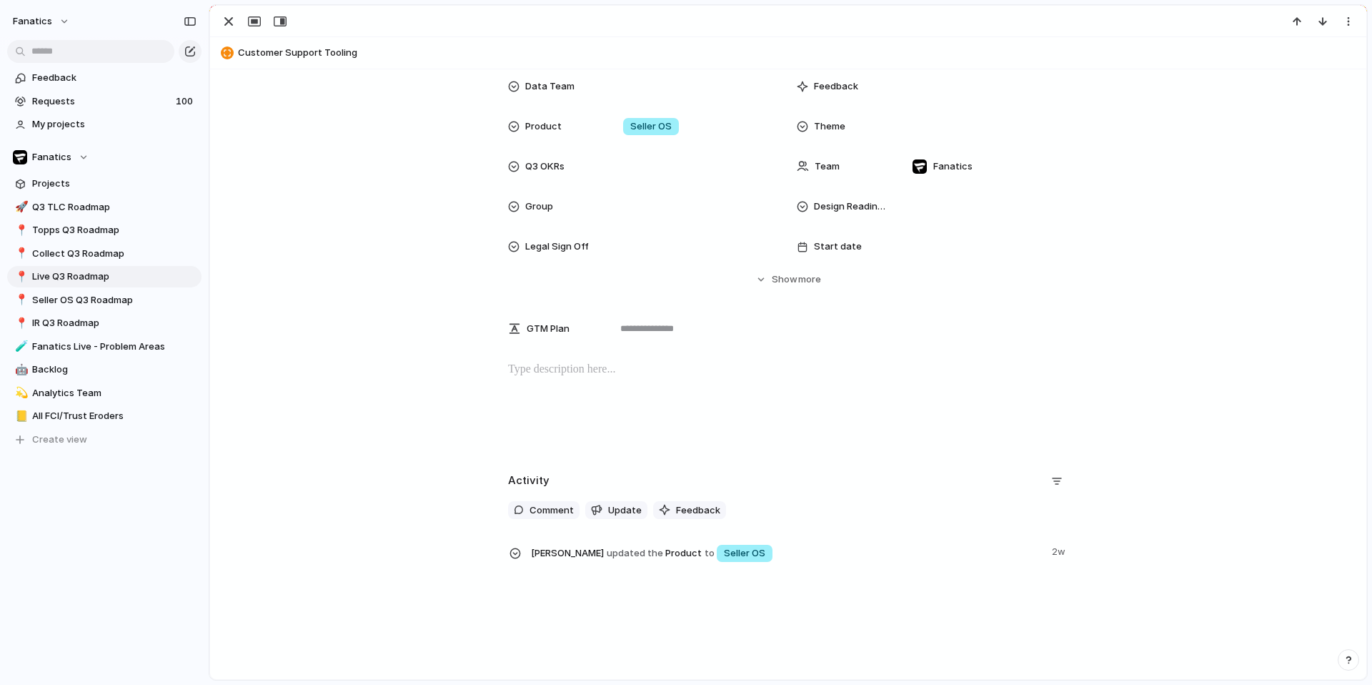
click at [225, 24] on div "button" at bounding box center [228, 21] width 17 height 17
click at [225, 24] on main "**********" at bounding box center [788, 342] width 1159 height 676
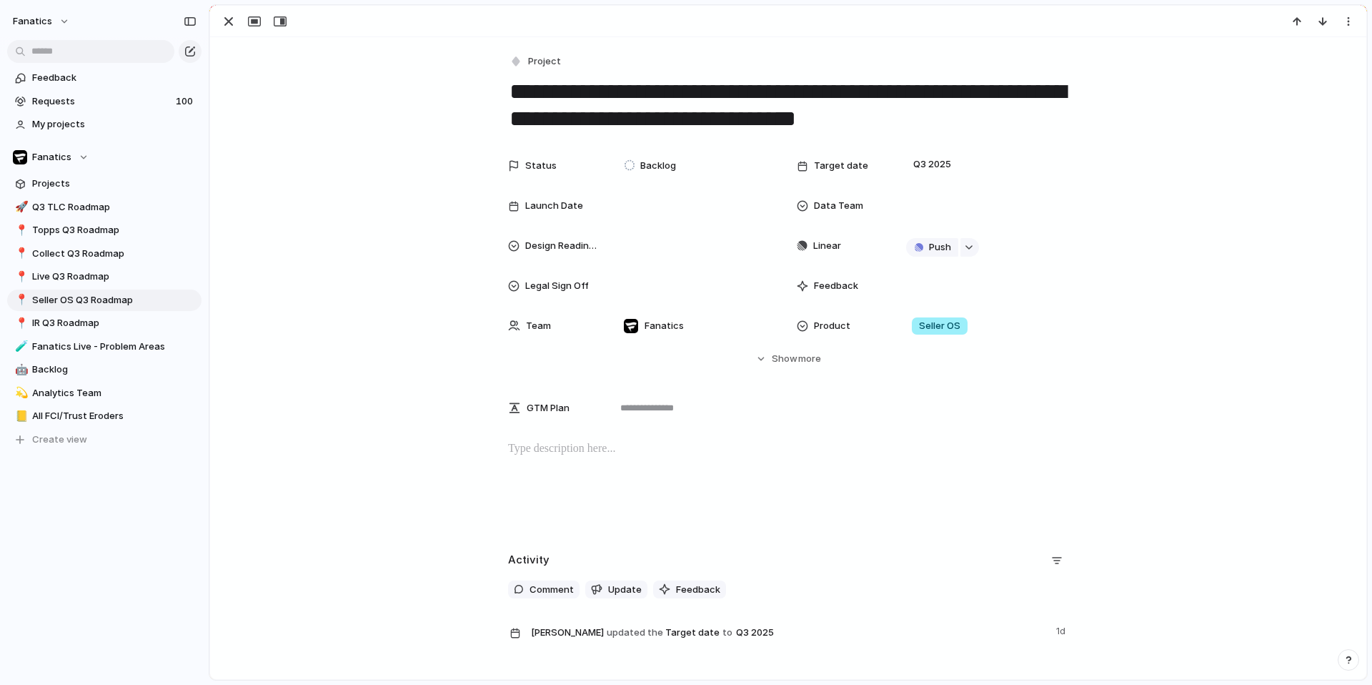
scroll to position [14, 0]
click at [224, 24] on div "button" at bounding box center [228, 21] width 17 height 17
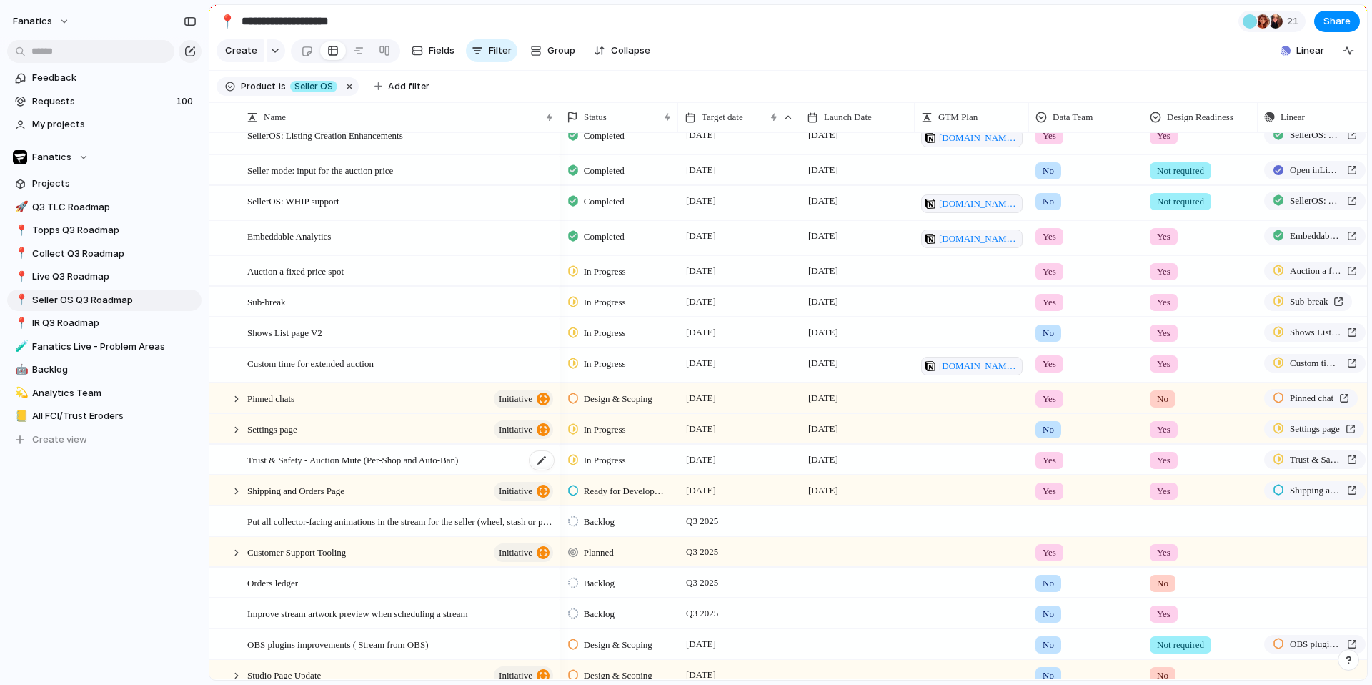
click at [351, 467] on div "Trust & Safety - Auction Mute (Per-Shop and Auto-Ban)" at bounding box center [401, 459] width 308 height 29
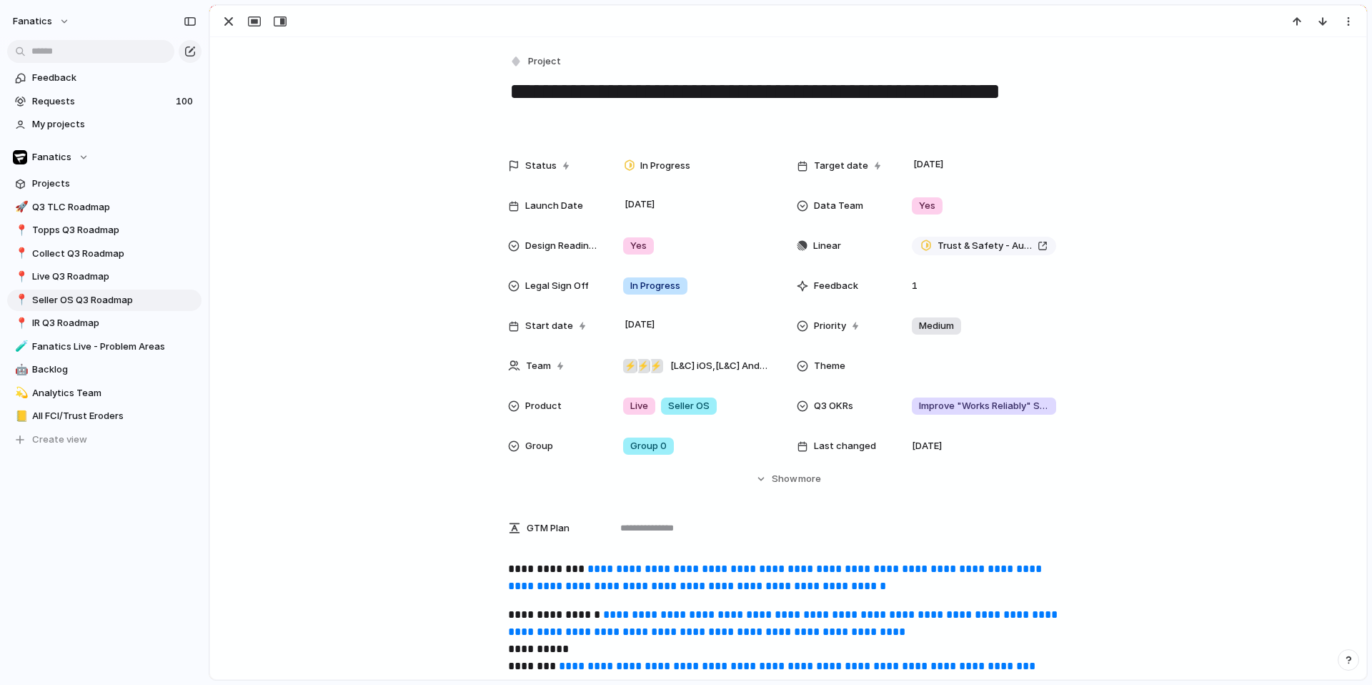
scroll to position [105, 0]
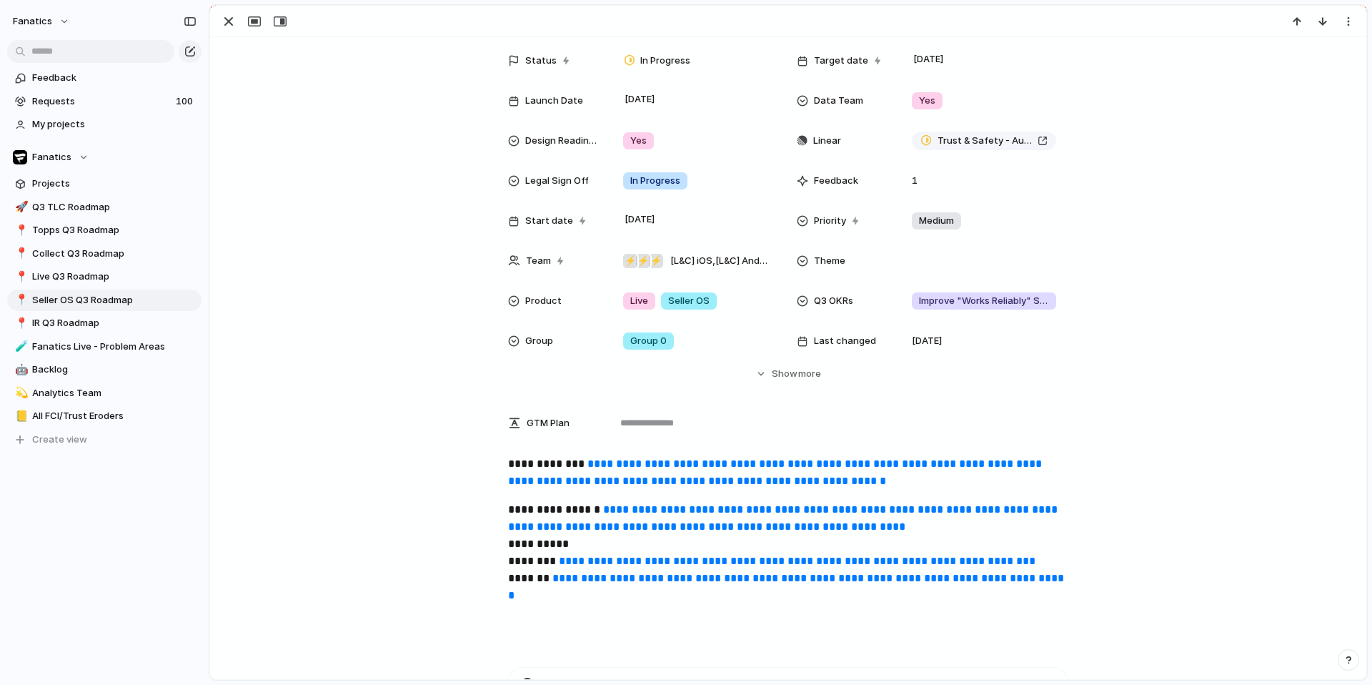
click at [617, 566] on link "**********" at bounding box center [797, 560] width 477 height 11
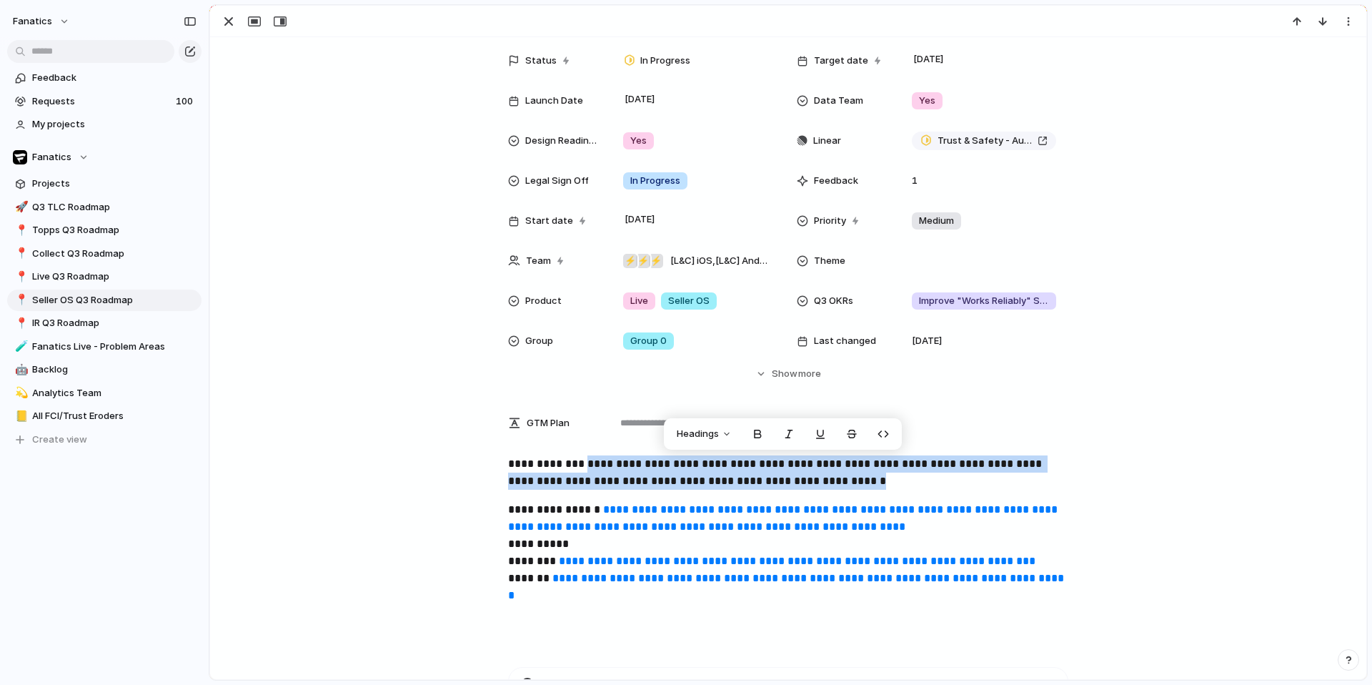
drag, startPoint x: 979, startPoint y: 477, endPoint x: 588, endPoint y: 460, distance: 391.2
click at [588, 460] on p "**********" at bounding box center [788, 472] width 560 height 34
copy link "**********"
